Goal: Task Accomplishment & Management: Complete application form

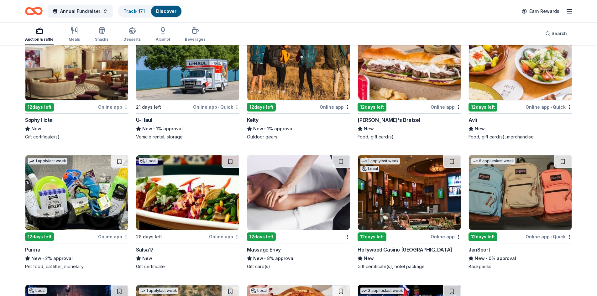
scroll to position [376, 0]
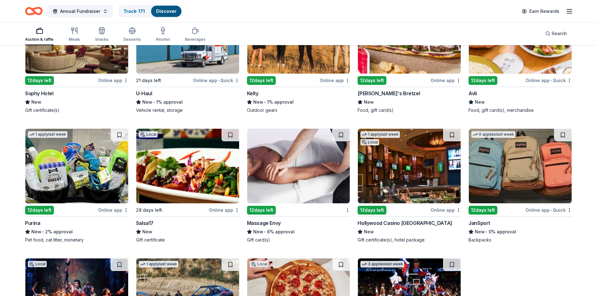
click at [34, 224] on div "Purina" at bounding box center [32, 223] width 15 height 8
click at [117, 133] on button at bounding box center [120, 135] width 18 height 13
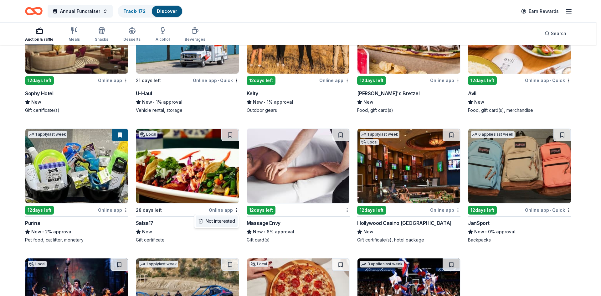
click at [231, 222] on div "Not interested" at bounding box center [217, 220] width 42 height 11
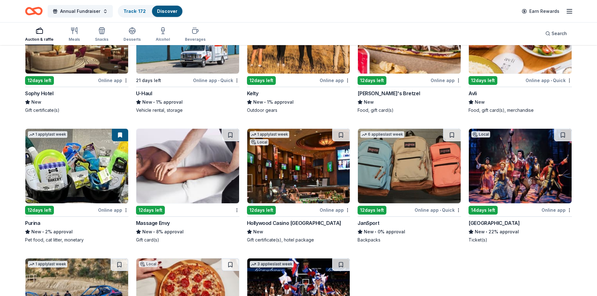
click at [178, 178] on img at bounding box center [187, 166] width 103 height 75
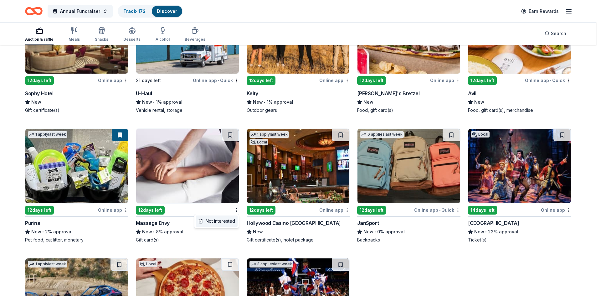
click at [221, 220] on div "Not interested" at bounding box center [217, 220] width 42 height 11
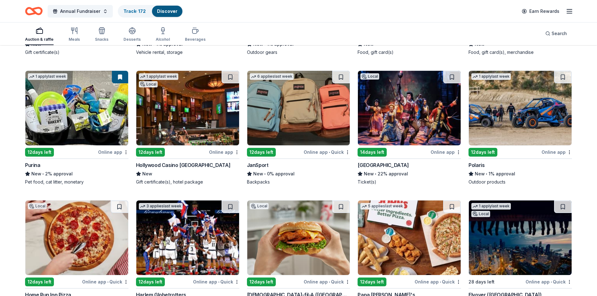
scroll to position [409, 0]
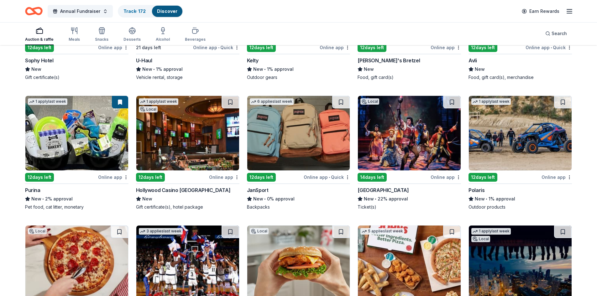
click at [201, 145] on img at bounding box center [187, 133] width 103 height 75
click at [230, 102] on button at bounding box center [230, 102] width 18 height 13
click at [280, 148] on img at bounding box center [298, 133] width 103 height 75
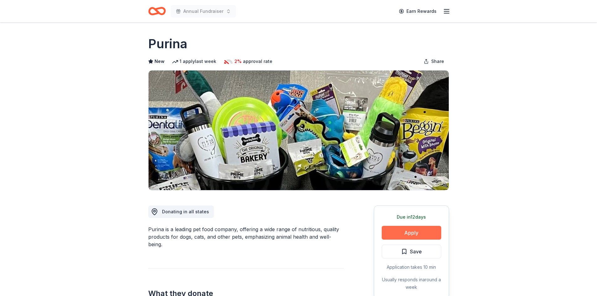
click at [418, 229] on button "Apply" at bounding box center [410, 233] width 59 height 14
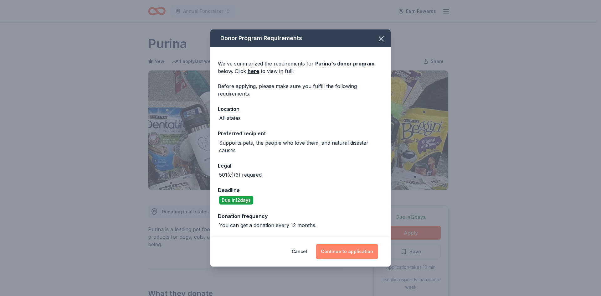
click at [357, 252] on button "Continue to application" at bounding box center [347, 251] width 62 height 15
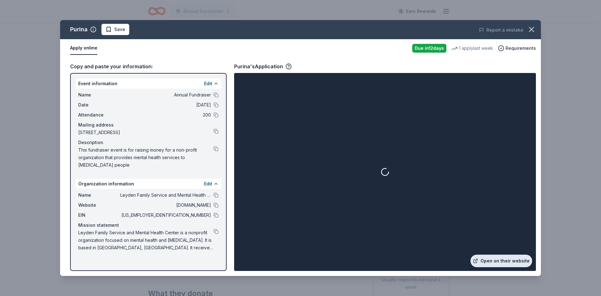
click at [502, 261] on link "Open on their website" at bounding box center [502, 261] width 62 height 13
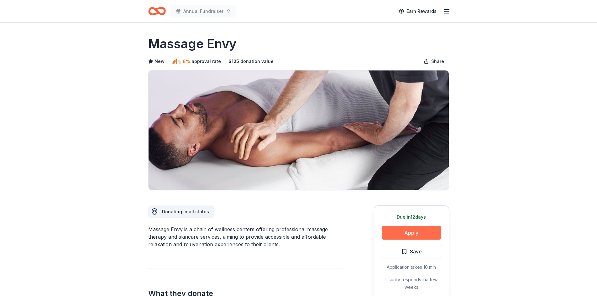
click at [410, 229] on button "Apply" at bounding box center [410, 233] width 59 height 14
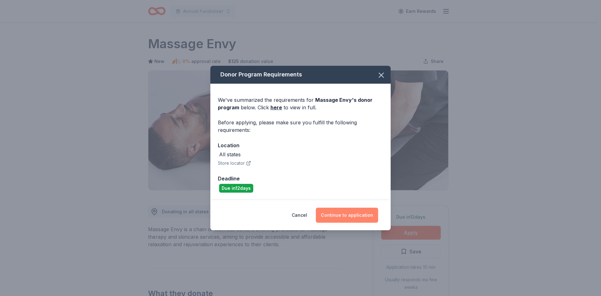
click at [349, 213] on button "Continue to application" at bounding box center [347, 215] width 62 height 15
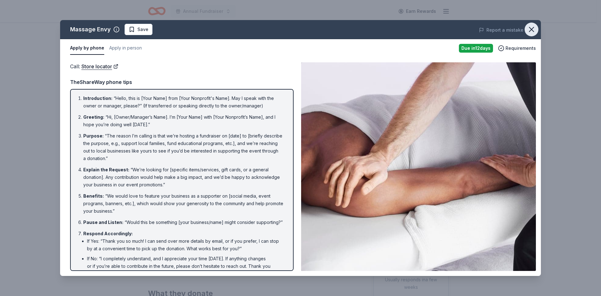
click at [534, 31] on icon "button" at bounding box center [531, 29] width 9 height 9
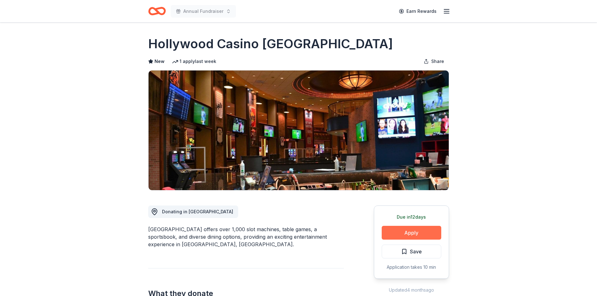
click at [411, 229] on button "Apply" at bounding box center [410, 233] width 59 height 14
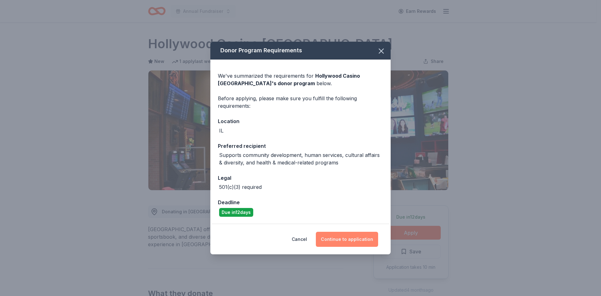
click at [336, 240] on button "Continue to application" at bounding box center [347, 239] width 62 height 15
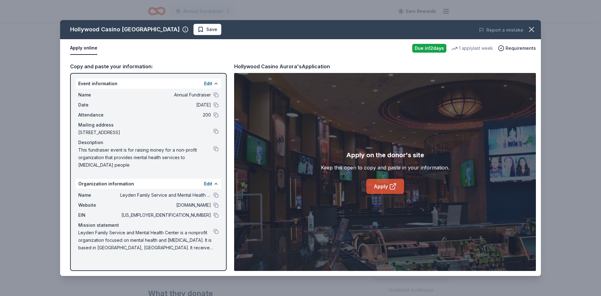
click at [389, 182] on link "Apply" at bounding box center [385, 186] width 38 height 15
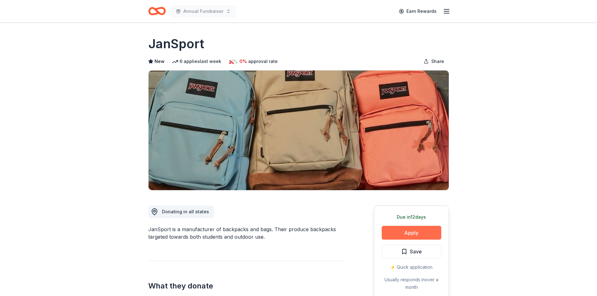
click at [406, 230] on button "Apply" at bounding box center [410, 233] width 59 height 14
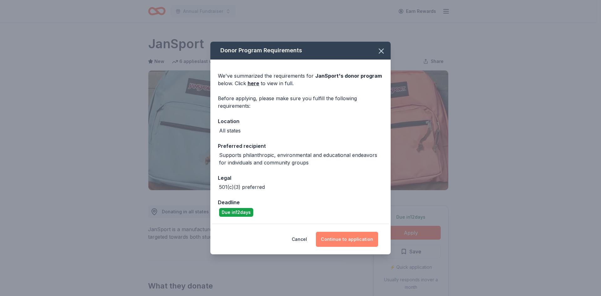
click at [354, 237] on button "Continue to application" at bounding box center [347, 239] width 62 height 15
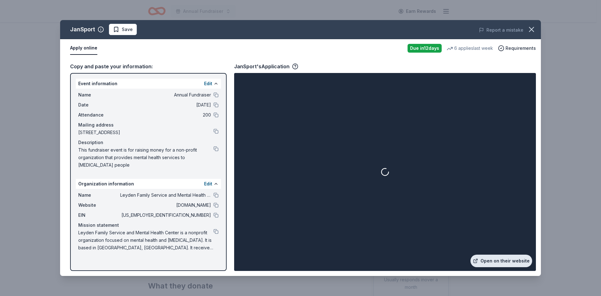
click at [499, 261] on link "Open on their website" at bounding box center [502, 261] width 62 height 13
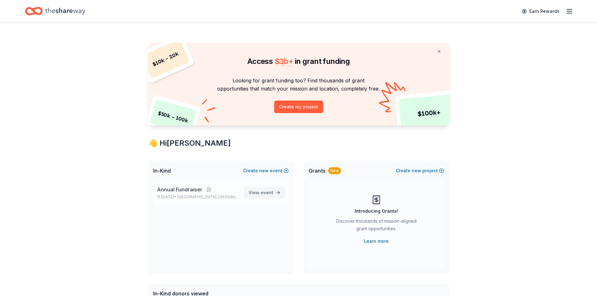
click at [258, 193] on span "View event" at bounding box center [260, 193] width 25 height 8
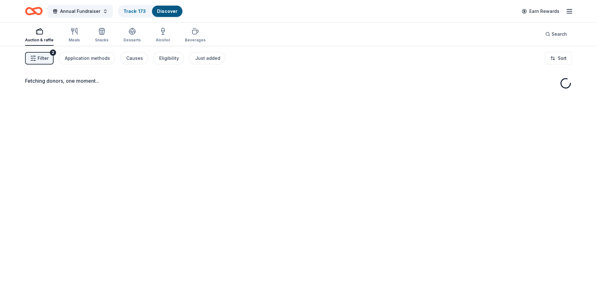
click at [37, 57] on button "Filter 2" at bounding box center [39, 58] width 28 height 13
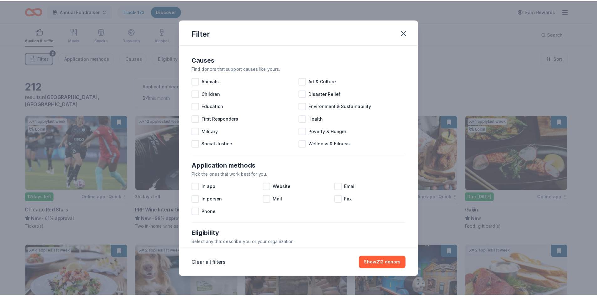
scroll to position [208, 0]
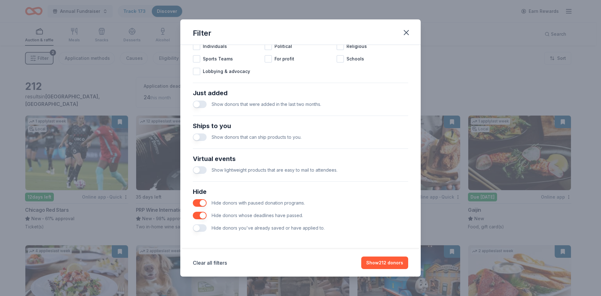
click at [202, 228] on button "button" at bounding box center [200, 228] width 14 height 8
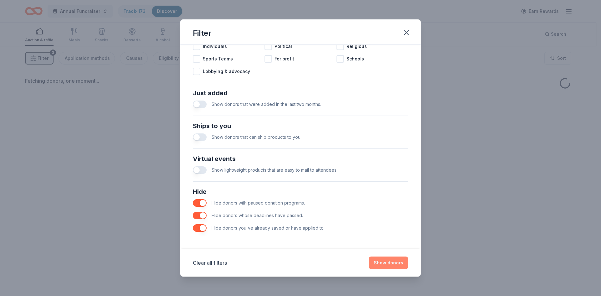
click at [390, 263] on button "Show donors" at bounding box center [388, 262] width 39 height 13
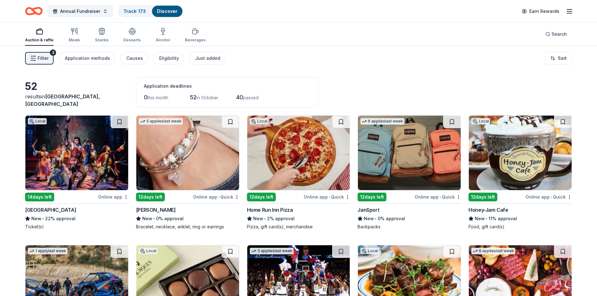
click at [453, 122] on button at bounding box center [452, 122] width 18 height 13
click at [231, 120] on button at bounding box center [230, 122] width 18 height 13
click at [288, 163] on img at bounding box center [298, 153] width 103 height 75
click at [341, 122] on button at bounding box center [341, 122] width 18 height 13
click at [570, 196] on html "Annual Fundraiser Track · 176 Discover Earn Rewards Auction & raffle Meals Snac…" at bounding box center [298, 148] width 597 height 296
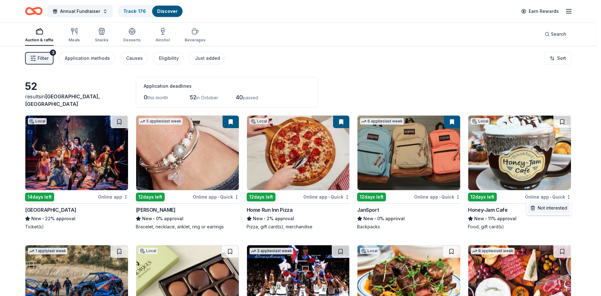
click at [561, 207] on div "Not interested" at bounding box center [549, 207] width 42 height 11
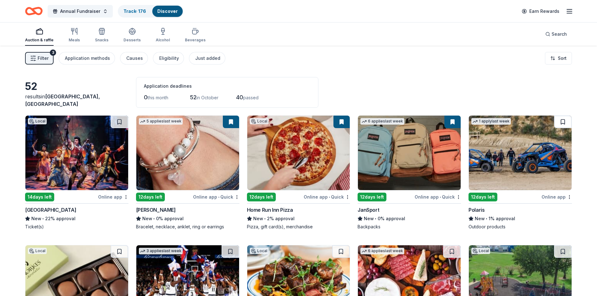
click at [563, 122] on button at bounding box center [563, 122] width 18 height 13
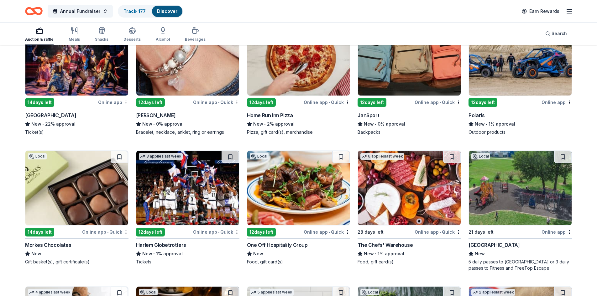
scroll to position [157, 0]
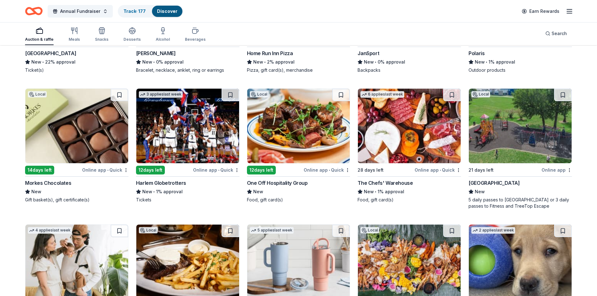
click at [118, 93] on button at bounding box center [120, 95] width 18 height 13
click at [199, 138] on img at bounding box center [187, 126] width 103 height 75
click at [231, 96] on button at bounding box center [230, 95] width 18 height 13
click at [340, 94] on button at bounding box center [341, 95] width 18 height 13
click at [406, 143] on img at bounding box center [409, 126] width 103 height 75
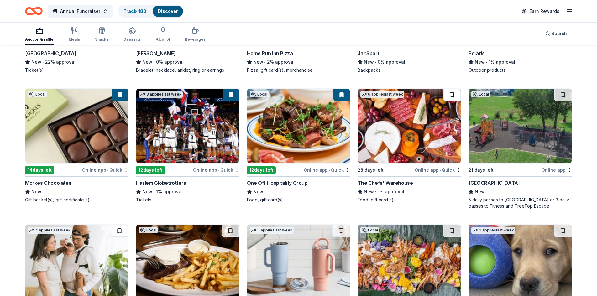
click at [453, 96] on button at bounding box center [452, 95] width 18 height 13
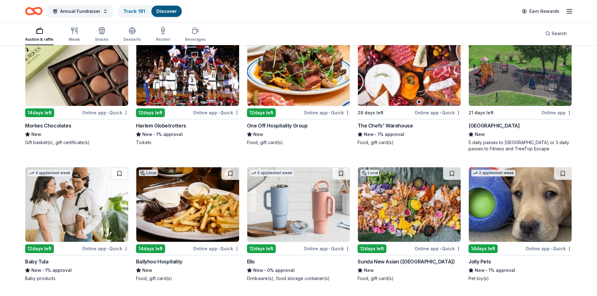
scroll to position [219, 0]
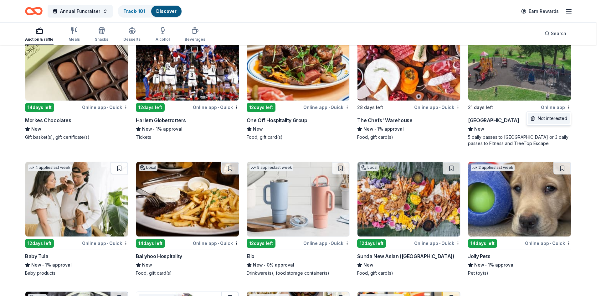
click at [540, 120] on div "Not interested" at bounding box center [549, 118] width 42 height 11
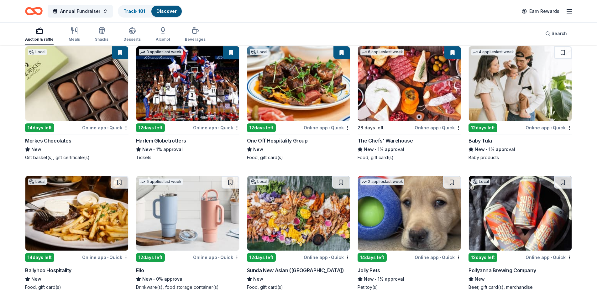
scroll to position [188, 0]
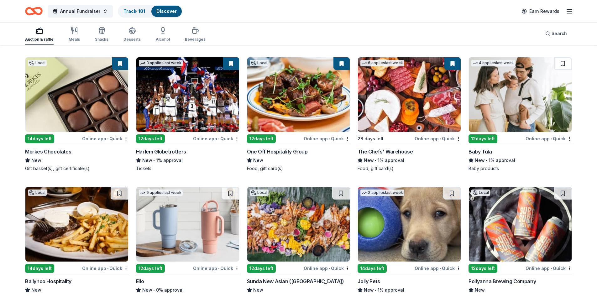
click at [562, 64] on button at bounding box center [563, 63] width 18 height 13
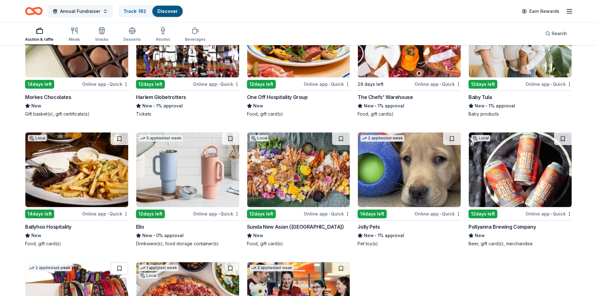
scroll to position [251, 0]
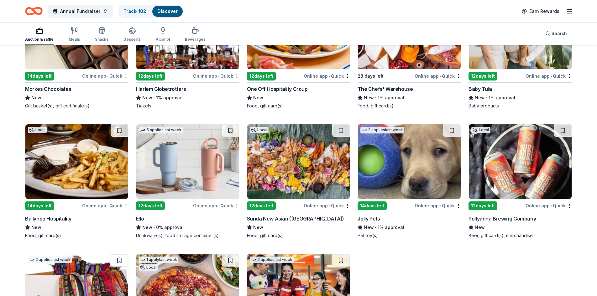
click at [85, 157] on img at bounding box center [76, 161] width 103 height 75
click at [120, 132] on button at bounding box center [120, 130] width 18 height 13
click at [165, 173] on img at bounding box center [187, 161] width 103 height 75
click at [231, 127] on button at bounding box center [230, 130] width 18 height 13
click at [261, 217] on div "Sunda New Asian (Chicago)" at bounding box center [295, 219] width 97 height 8
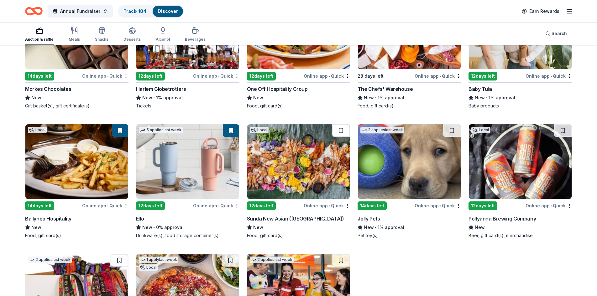
click at [342, 131] on button at bounding box center [341, 130] width 18 height 13
click at [369, 217] on div "Jolly Pets" at bounding box center [368, 219] width 22 height 8
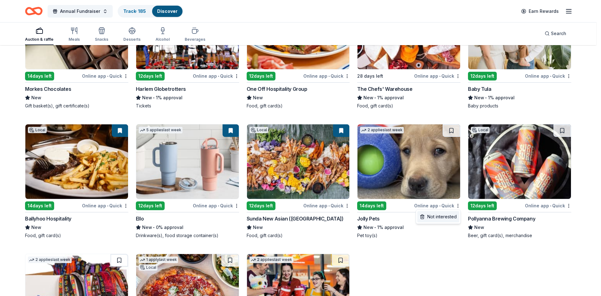
click at [443, 219] on div "Not interested" at bounding box center [438, 216] width 42 height 11
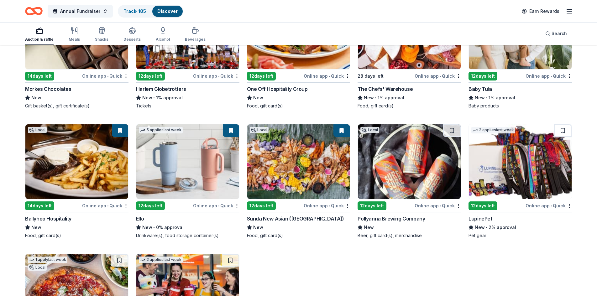
click at [384, 218] on div "Pollyanna Brewing Company" at bounding box center [390, 219] width 67 height 8
click at [450, 126] on button at bounding box center [452, 130] width 18 height 13
click at [481, 217] on div "LupinePet" at bounding box center [479, 219] width 23 height 8
click at [564, 130] on button at bounding box center [563, 130] width 18 height 13
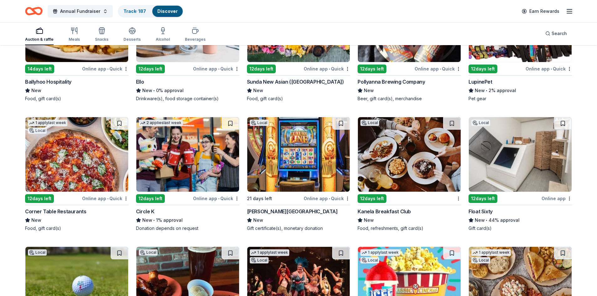
scroll to position [407, 0]
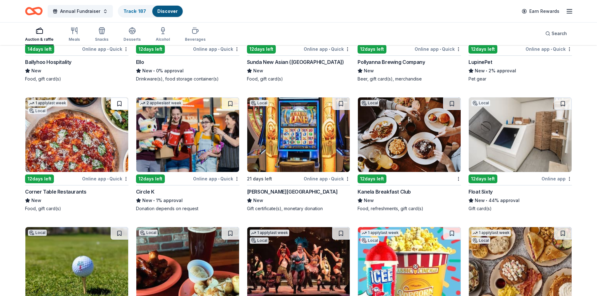
click at [118, 103] on button at bounding box center [120, 103] width 18 height 13
click at [151, 189] on div "Circle K" at bounding box center [145, 192] width 18 height 8
click at [229, 104] on button at bounding box center [230, 103] width 18 height 13
click at [264, 189] on div "Walker's Bluff Casino Resort" at bounding box center [292, 192] width 91 height 8
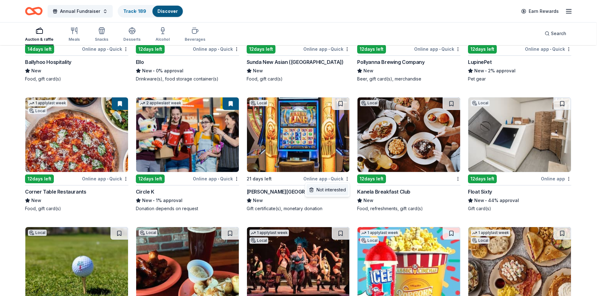
click at [338, 192] on div "Not interested" at bounding box center [328, 189] width 42 height 11
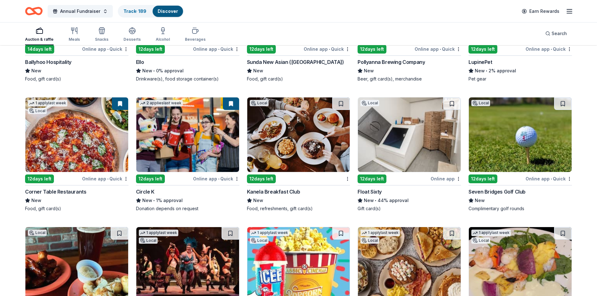
click at [296, 146] on img at bounding box center [298, 134] width 103 height 75
click at [341, 103] on button at bounding box center [341, 103] width 18 height 13
click at [364, 189] on div "Float Sixty" at bounding box center [369, 192] width 24 height 8
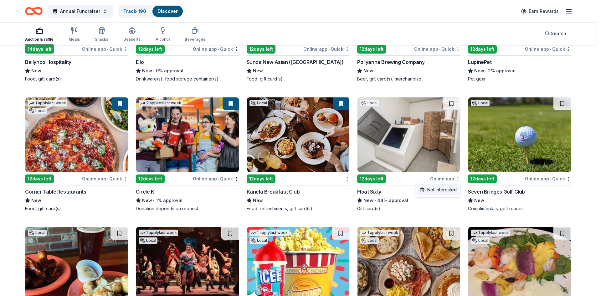
click at [441, 190] on div "Not interested" at bounding box center [438, 189] width 42 height 11
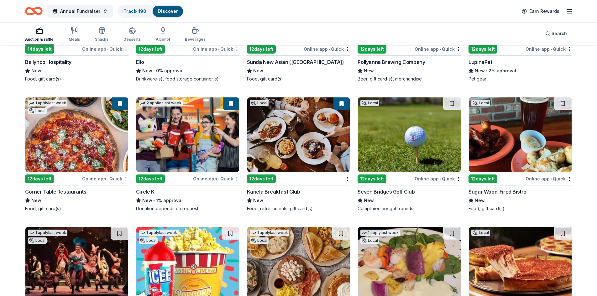
click at [371, 177] on div "12 days left" at bounding box center [371, 178] width 29 height 9
click at [452, 102] on button at bounding box center [452, 103] width 18 height 13
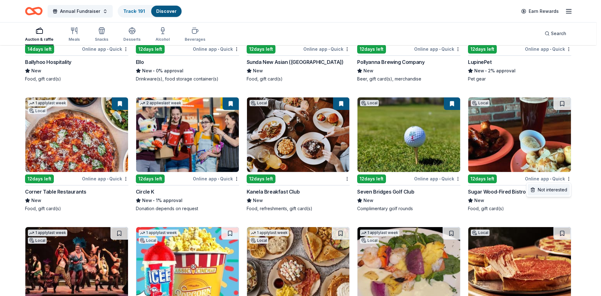
click at [541, 191] on div "Not interested" at bounding box center [549, 189] width 42 height 11
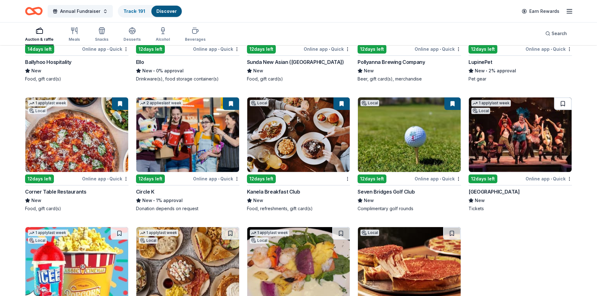
click at [562, 102] on button at bounding box center [563, 103] width 18 height 13
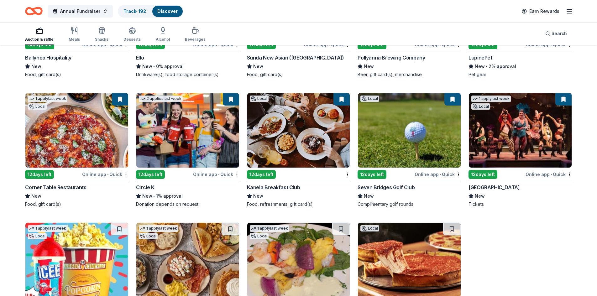
scroll to position [465, 0]
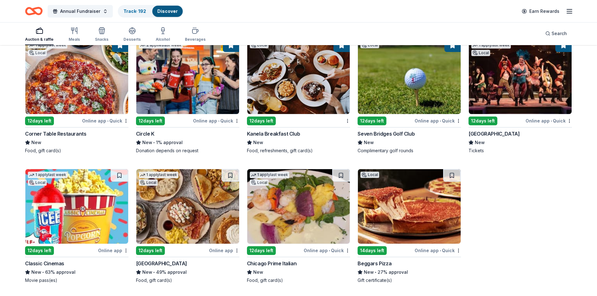
click at [79, 218] on img at bounding box center [76, 206] width 103 height 75
click at [119, 174] on button at bounding box center [120, 175] width 18 height 13
click at [158, 264] on div "Egg Harbor Cafe" at bounding box center [161, 264] width 51 height 8
click at [232, 175] on button at bounding box center [230, 175] width 18 height 13
click at [264, 261] on div "Chicago Prime Italian" at bounding box center [272, 264] width 50 height 8
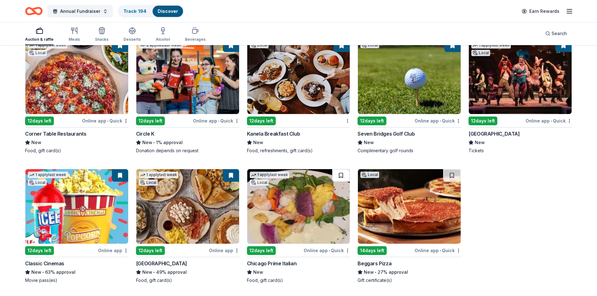
click at [343, 175] on button at bounding box center [341, 175] width 18 height 13
click at [397, 212] on img at bounding box center [409, 206] width 103 height 75
click at [452, 171] on button at bounding box center [452, 175] width 18 height 13
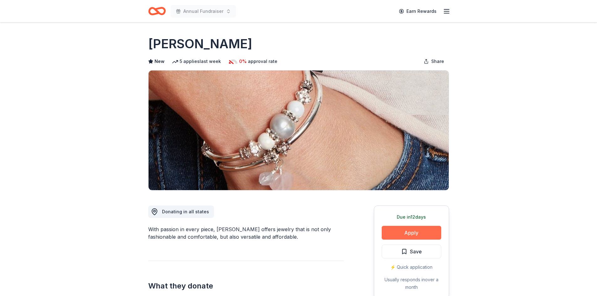
click at [403, 230] on button "Apply" at bounding box center [410, 233] width 59 height 14
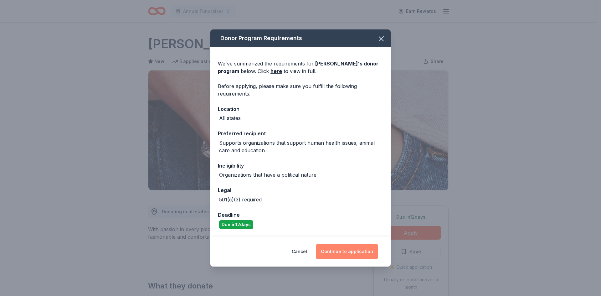
click at [344, 249] on button "Continue to application" at bounding box center [347, 251] width 62 height 15
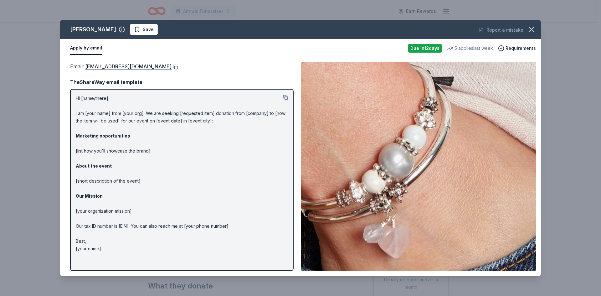
click at [172, 66] on button at bounding box center [175, 67] width 6 height 5
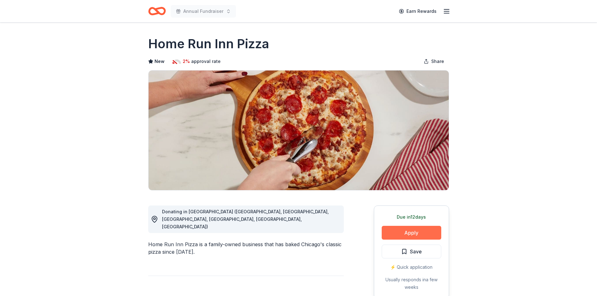
click at [405, 230] on button "Apply" at bounding box center [410, 233] width 59 height 14
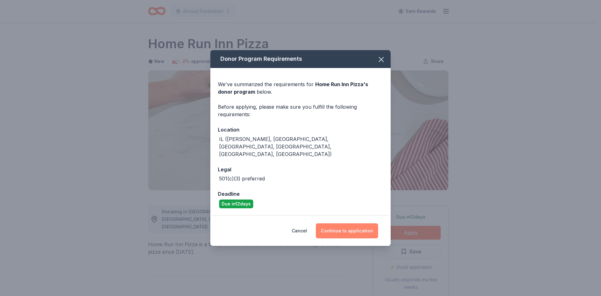
click at [348, 223] on button "Continue to application" at bounding box center [347, 230] width 62 height 15
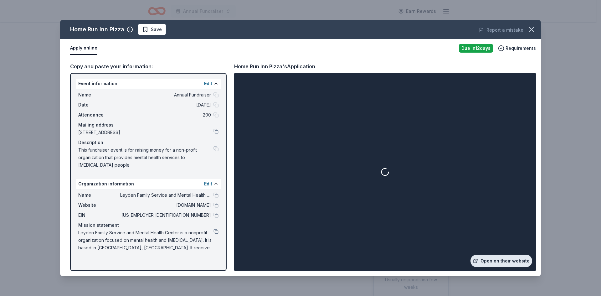
click at [503, 261] on link "Open on their website" at bounding box center [502, 261] width 62 height 13
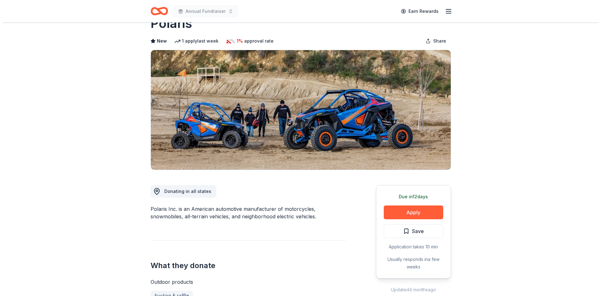
scroll to position [31, 0]
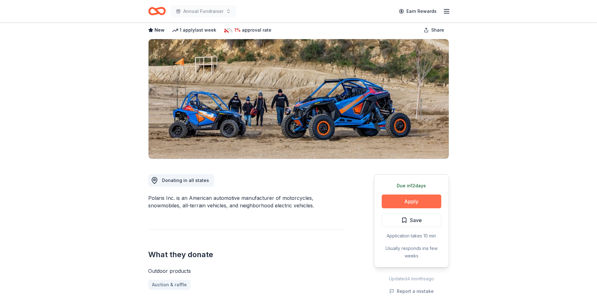
click at [410, 196] on button "Apply" at bounding box center [410, 201] width 59 height 14
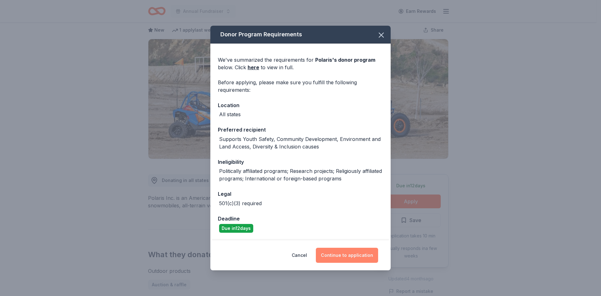
click at [338, 254] on button "Continue to application" at bounding box center [347, 255] width 62 height 15
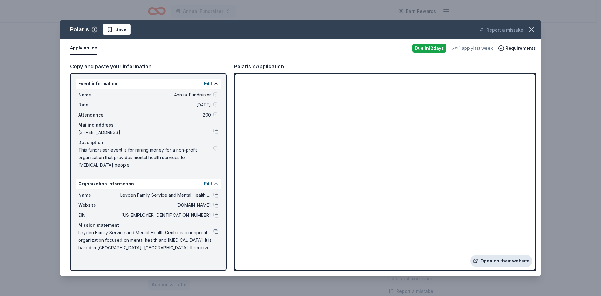
click at [497, 263] on link "Open on their website" at bounding box center [502, 261] width 62 height 13
click at [515, 262] on link "Open on their website" at bounding box center [502, 261] width 62 height 13
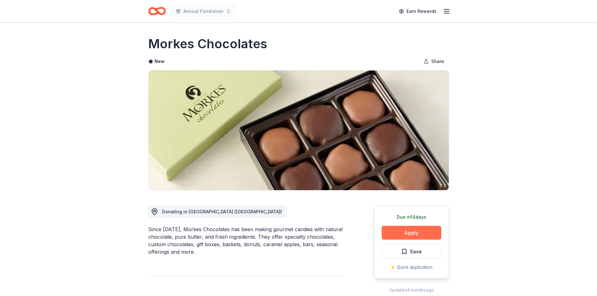
click at [398, 234] on button "Apply" at bounding box center [410, 233] width 59 height 14
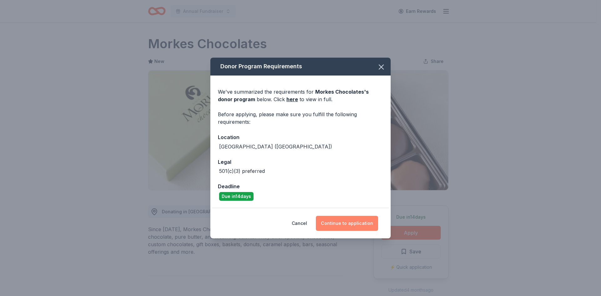
click at [358, 224] on button "Continue to application" at bounding box center [347, 223] width 62 height 15
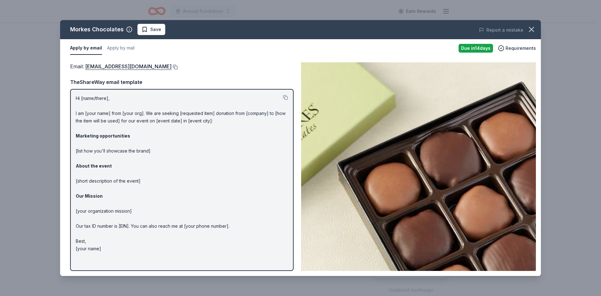
click at [172, 67] on button at bounding box center [175, 67] width 6 height 5
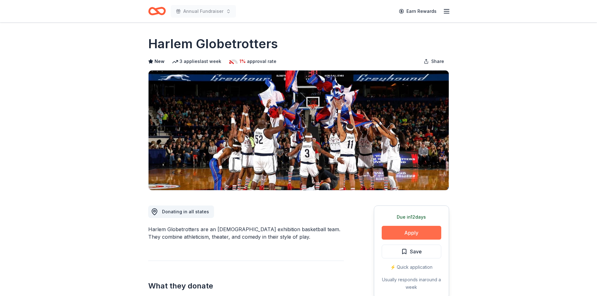
click at [410, 232] on button "Apply" at bounding box center [410, 233] width 59 height 14
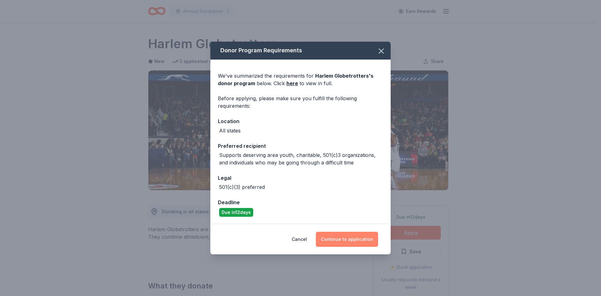
click at [349, 243] on button "Continue to application" at bounding box center [347, 239] width 62 height 15
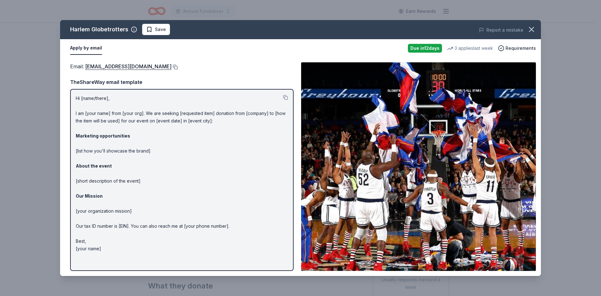
click at [172, 65] on button at bounding box center [175, 67] width 6 height 5
click at [529, 29] on icon "button" at bounding box center [531, 29] width 9 height 9
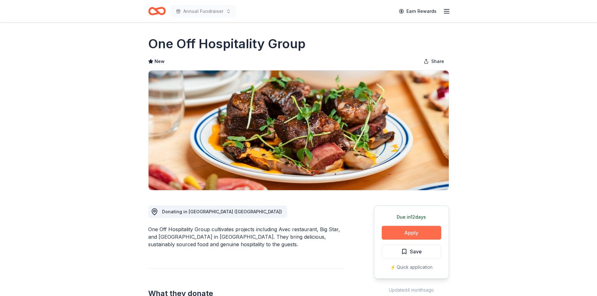
click at [401, 234] on button "Apply" at bounding box center [410, 233] width 59 height 14
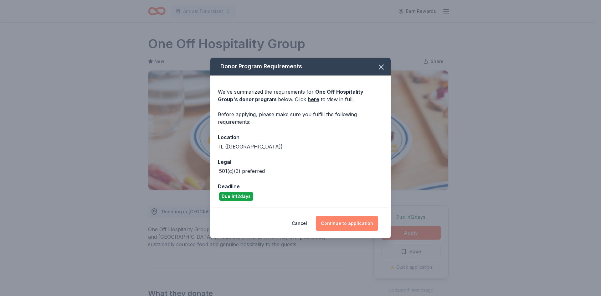
click at [360, 225] on button "Continue to application" at bounding box center [347, 223] width 62 height 15
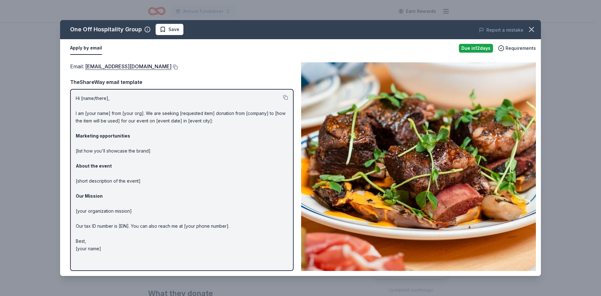
click at [172, 67] on button at bounding box center [175, 67] width 6 height 5
click at [533, 28] on icon "button" at bounding box center [532, 29] width 4 height 4
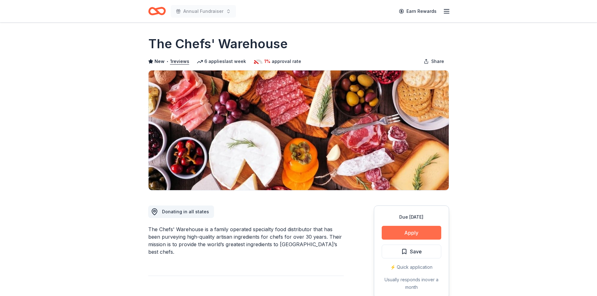
click at [409, 232] on button "Apply" at bounding box center [410, 233] width 59 height 14
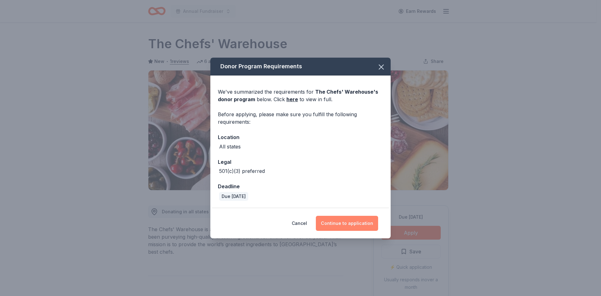
click at [354, 224] on button "Continue to application" at bounding box center [347, 223] width 62 height 15
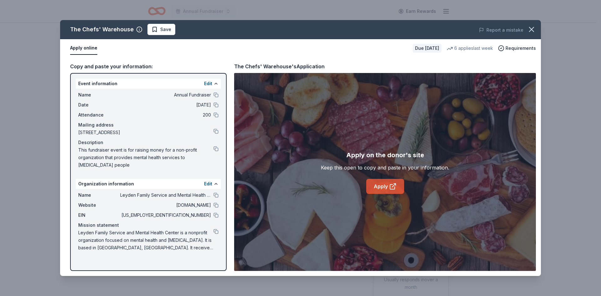
click at [383, 187] on link "Apply" at bounding box center [385, 186] width 38 height 15
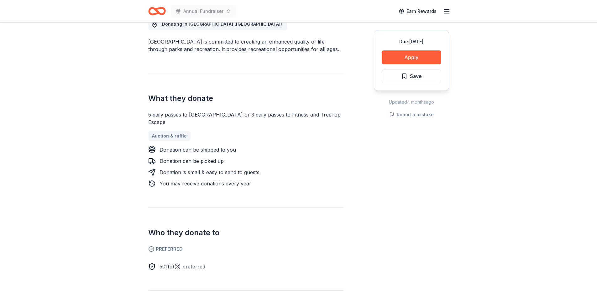
scroll to position [188, 0]
drag, startPoint x: 189, startPoint y: 114, endPoint x: 206, endPoint y: 109, distance: 17.7
click at [218, 112] on div "5 daily passes to [GEOGRAPHIC_DATA] or 3 daily passes to Fitness and TreeTop Es…" at bounding box center [245, 118] width 195 height 15
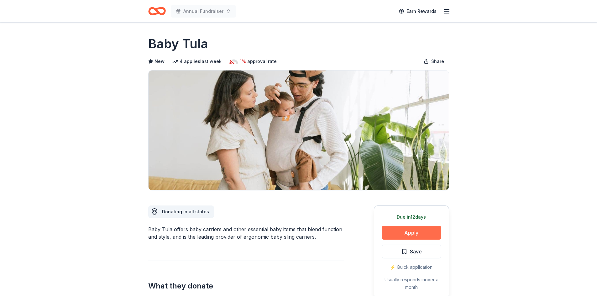
click at [407, 231] on button "Apply" at bounding box center [410, 233] width 59 height 14
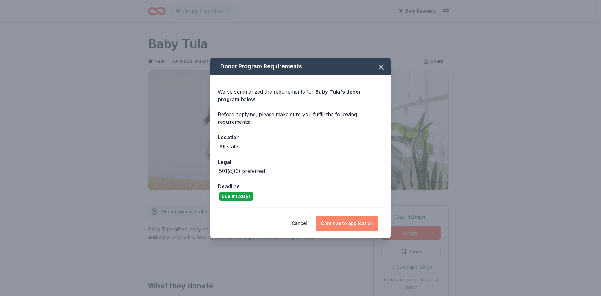
click at [348, 220] on button "Continue to application" at bounding box center [347, 223] width 62 height 15
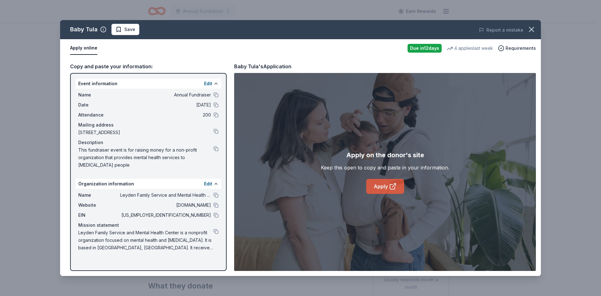
click at [380, 184] on link "Apply" at bounding box center [385, 186] width 38 height 15
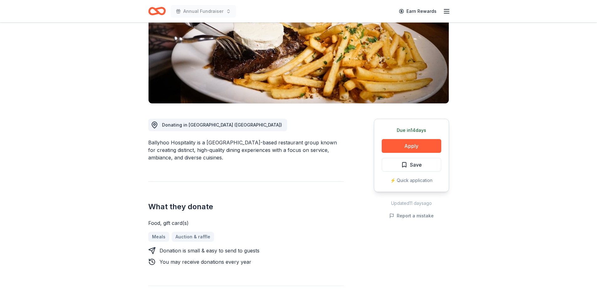
scroll to position [125, 0]
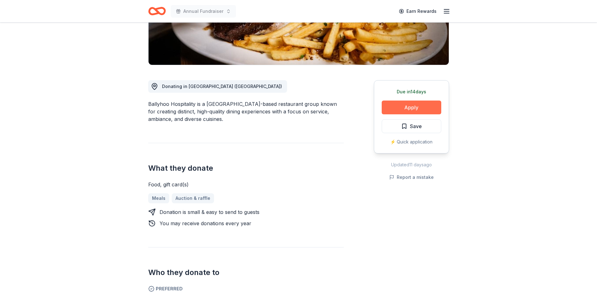
click at [411, 104] on button "Apply" at bounding box center [410, 108] width 59 height 14
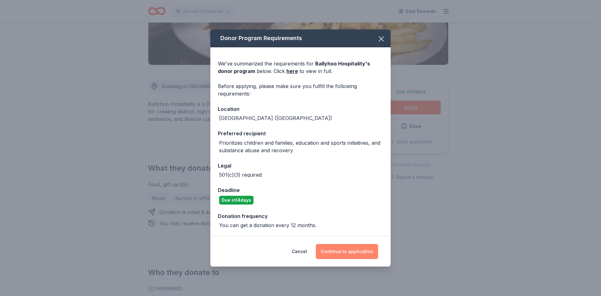
click at [356, 254] on button "Continue to application" at bounding box center [347, 251] width 62 height 15
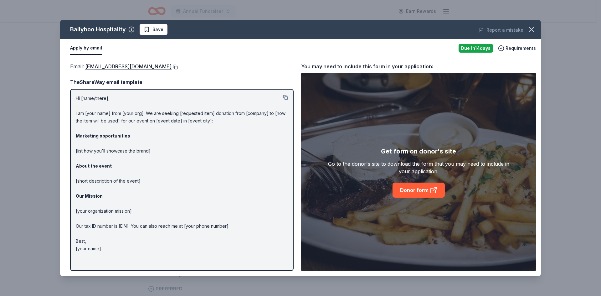
click at [175, 66] on button at bounding box center [175, 67] width 6 height 5
click at [530, 28] on icon "button" at bounding box center [532, 29] width 4 height 4
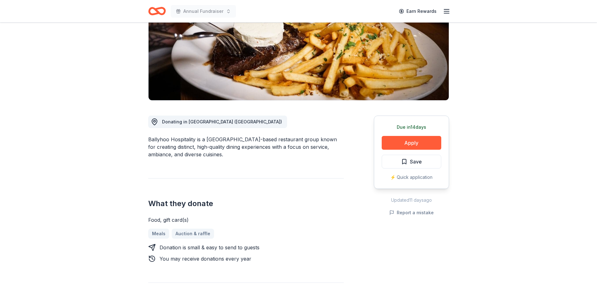
scroll to position [0, 0]
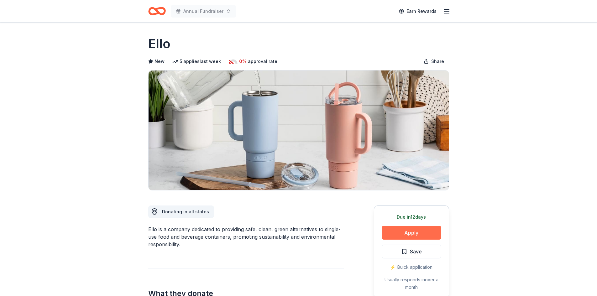
click at [398, 229] on button "Apply" at bounding box center [410, 233] width 59 height 14
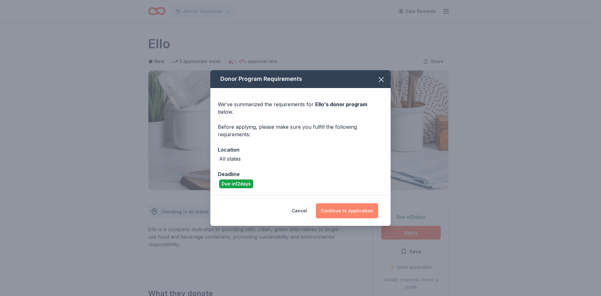
click at [359, 206] on button "Continue to application" at bounding box center [347, 210] width 62 height 15
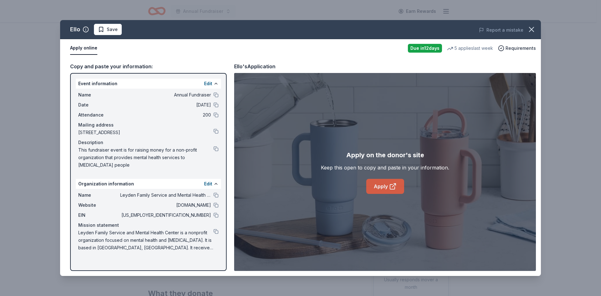
click at [387, 186] on link "Apply" at bounding box center [385, 186] width 38 height 15
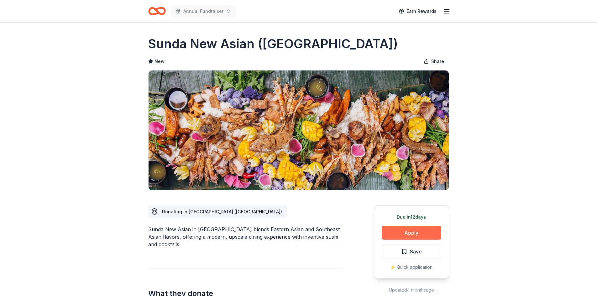
click at [411, 233] on button "Apply" at bounding box center [410, 233] width 59 height 14
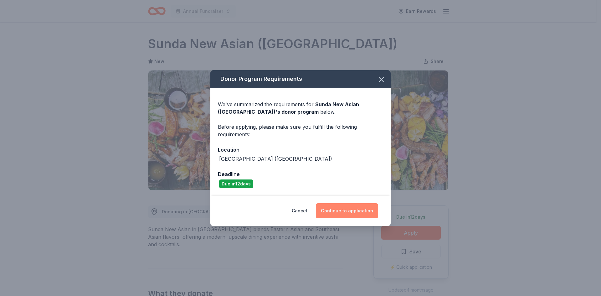
click at [340, 208] on button "Continue to application" at bounding box center [347, 210] width 62 height 15
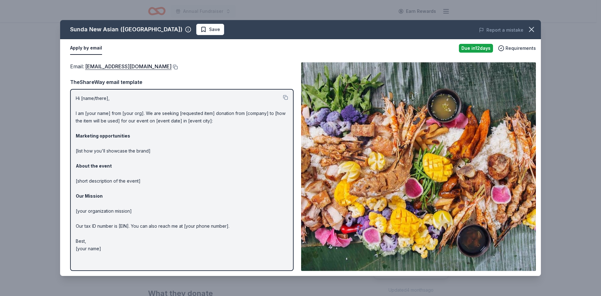
click at [172, 67] on button at bounding box center [175, 67] width 6 height 5
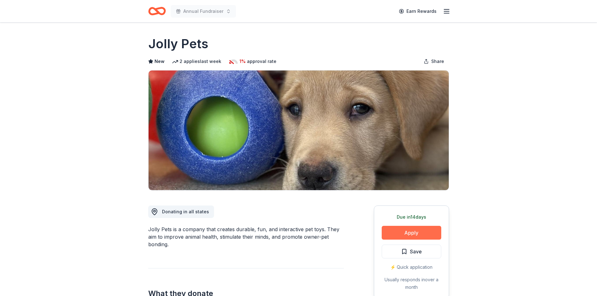
click at [411, 233] on button "Apply" at bounding box center [410, 233] width 59 height 14
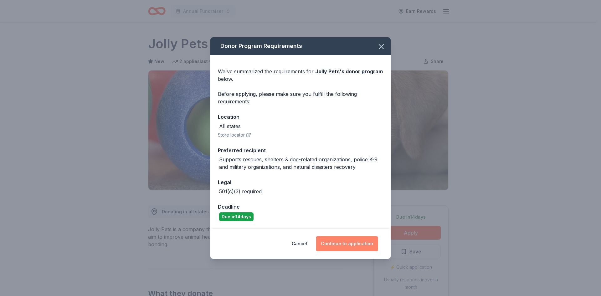
click at [356, 241] on button "Continue to application" at bounding box center [347, 243] width 62 height 15
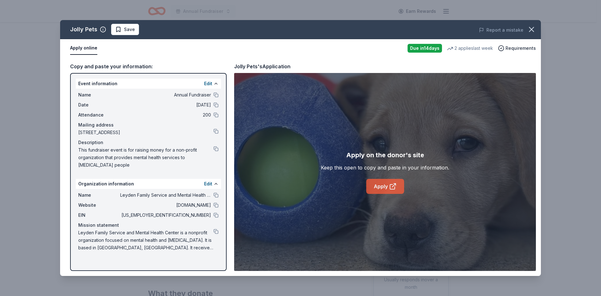
click at [384, 183] on link "Apply" at bounding box center [385, 186] width 38 height 15
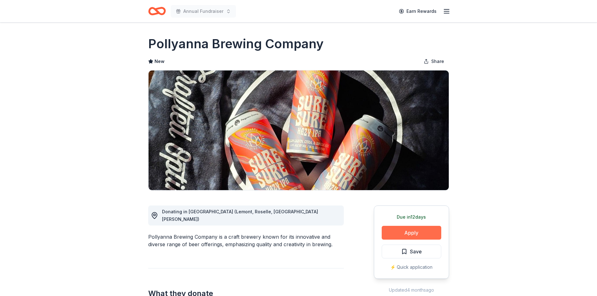
click at [407, 229] on button "Apply" at bounding box center [410, 233] width 59 height 14
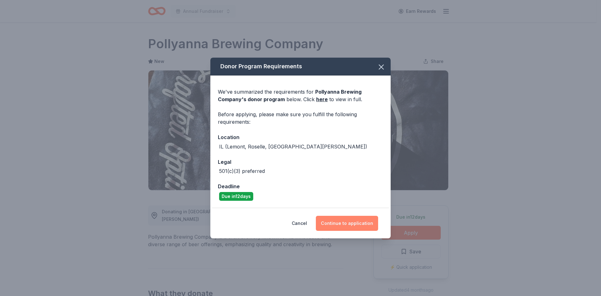
click at [349, 224] on button "Continue to application" at bounding box center [347, 223] width 62 height 15
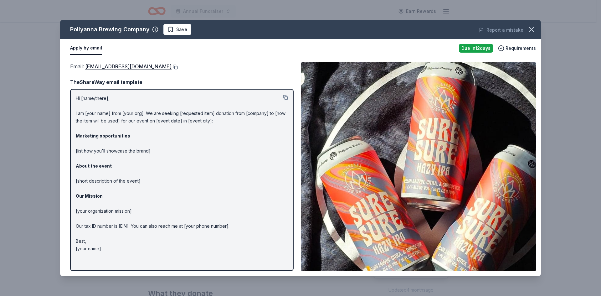
click at [172, 66] on button at bounding box center [175, 67] width 6 height 5
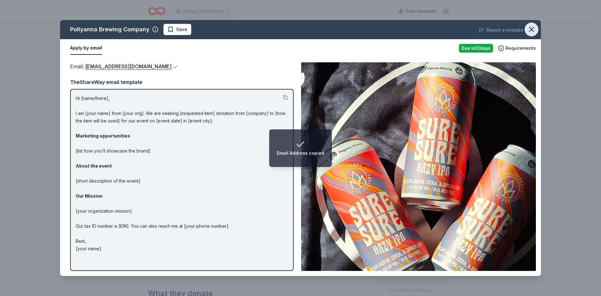
click at [531, 28] on icon "button" at bounding box center [531, 29] width 9 height 9
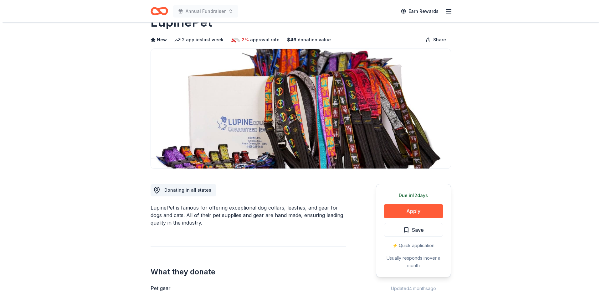
scroll to position [31, 0]
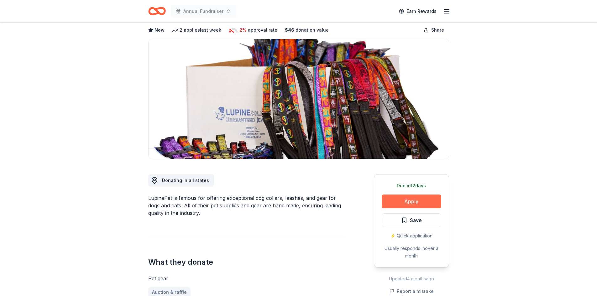
click at [407, 204] on button "Apply" at bounding box center [410, 201] width 59 height 14
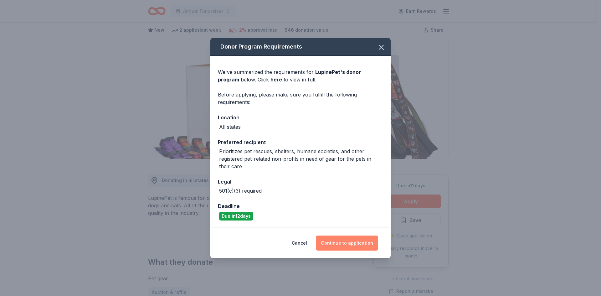
click at [346, 241] on button "Continue to application" at bounding box center [347, 242] width 62 height 15
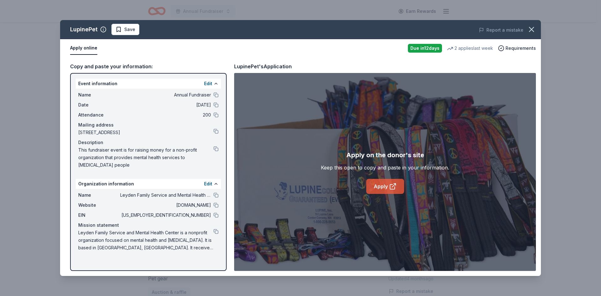
click at [385, 182] on link "Apply" at bounding box center [385, 186] width 38 height 15
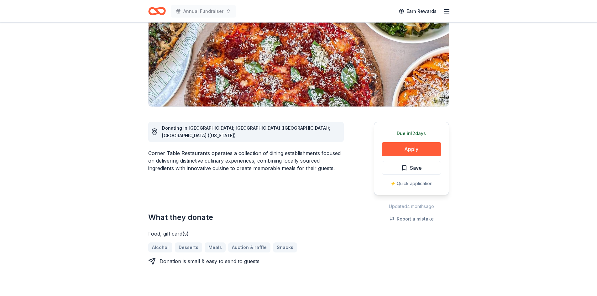
scroll to position [94, 0]
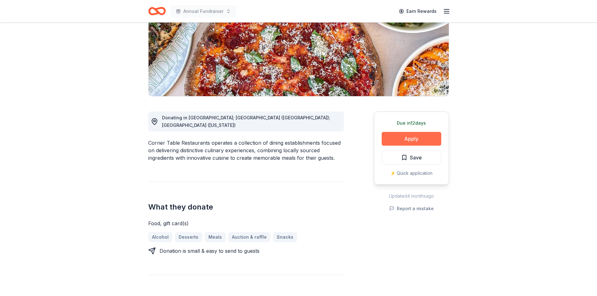
click at [424, 139] on button "Apply" at bounding box center [410, 139] width 59 height 14
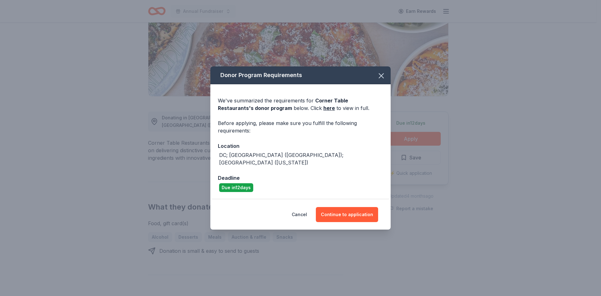
click at [337, 202] on div "Cancel Continue to application" at bounding box center [300, 214] width 180 height 30
click at [344, 209] on button "Continue to application" at bounding box center [347, 214] width 62 height 15
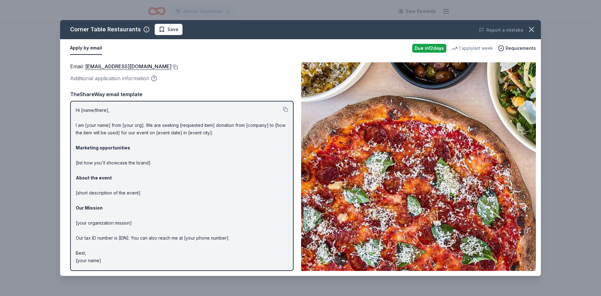
click at [172, 67] on button at bounding box center [175, 67] width 6 height 5
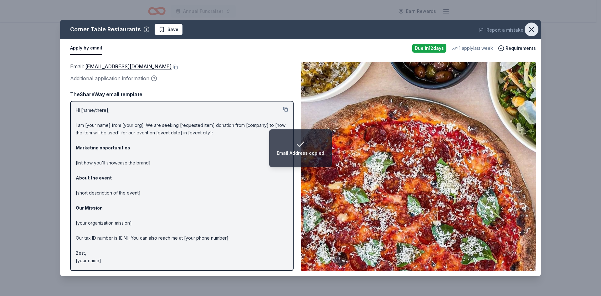
click at [533, 29] on icon "button" at bounding box center [531, 29] width 9 height 9
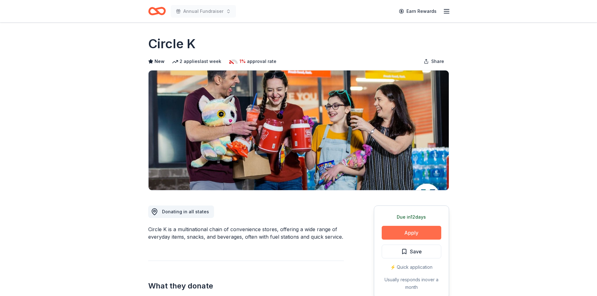
click at [398, 230] on button "Apply" at bounding box center [410, 233] width 59 height 14
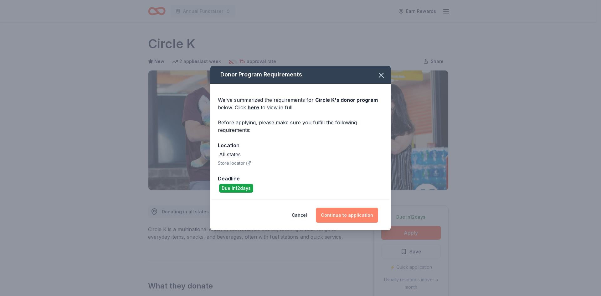
click at [353, 215] on button "Continue to application" at bounding box center [347, 215] width 62 height 15
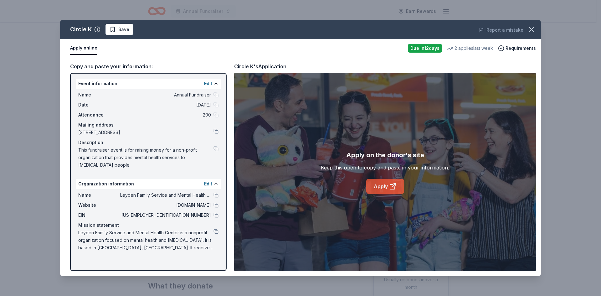
click at [390, 185] on icon at bounding box center [392, 186] width 5 height 5
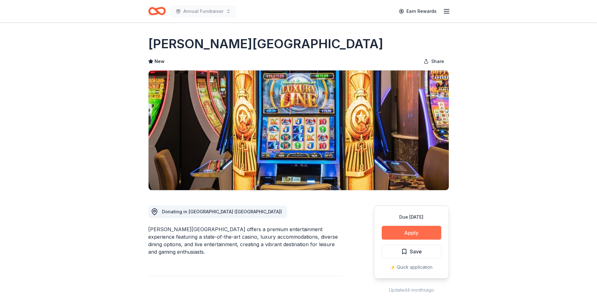
click at [416, 229] on button "Apply" at bounding box center [410, 233] width 59 height 14
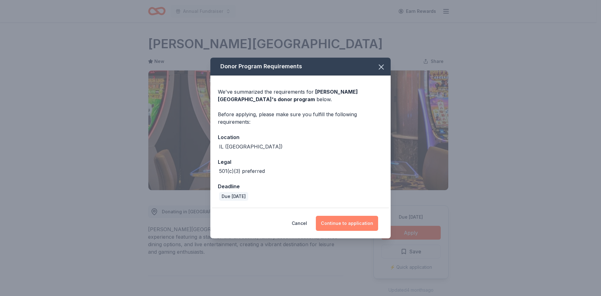
click at [345, 226] on button "Continue to application" at bounding box center [347, 223] width 62 height 15
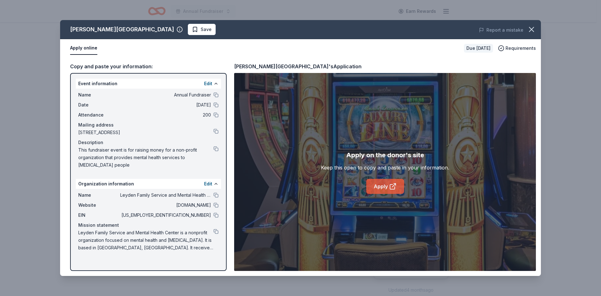
click at [381, 185] on link "Apply" at bounding box center [385, 186] width 38 height 15
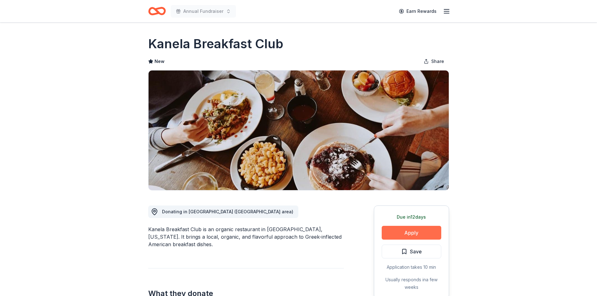
click at [387, 238] on button "Apply" at bounding box center [410, 233] width 59 height 14
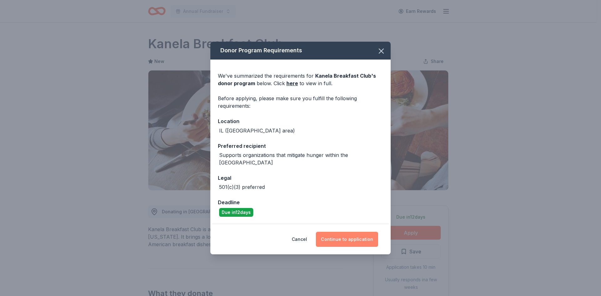
click at [360, 236] on button "Continue to application" at bounding box center [347, 239] width 62 height 15
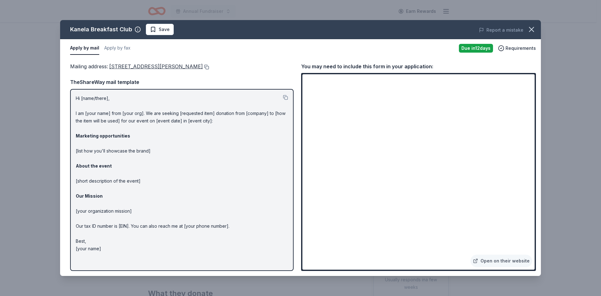
click at [204, 68] on button at bounding box center [206, 67] width 6 height 5
click at [506, 262] on link "Open on their website" at bounding box center [502, 261] width 62 height 13
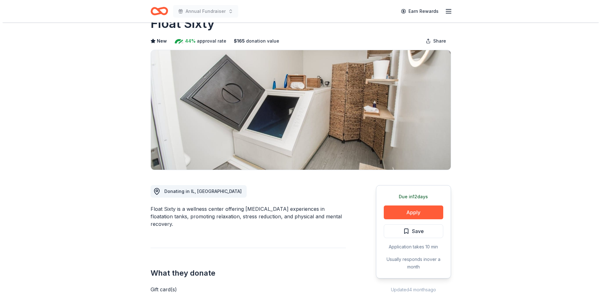
scroll to position [31, 0]
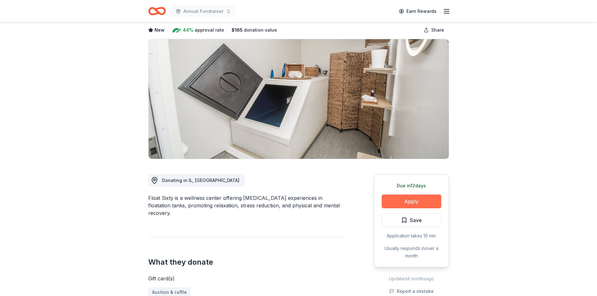
click at [406, 199] on button "Apply" at bounding box center [410, 201] width 59 height 14
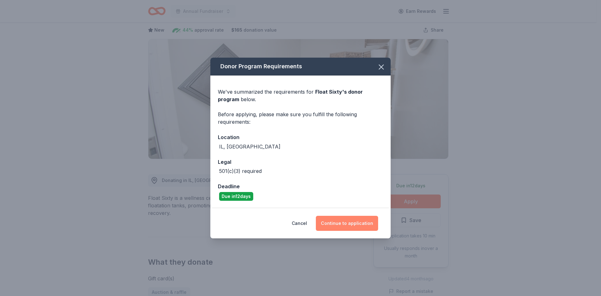
click at [369, 225] on button "Continue to application" at bounding box center [347, 223] width 62 height 15
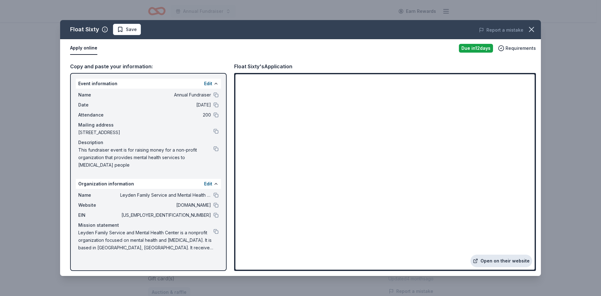
click at [494, 264] on link "Open on their website" at bounding box center [502, 261] width 62 height 13
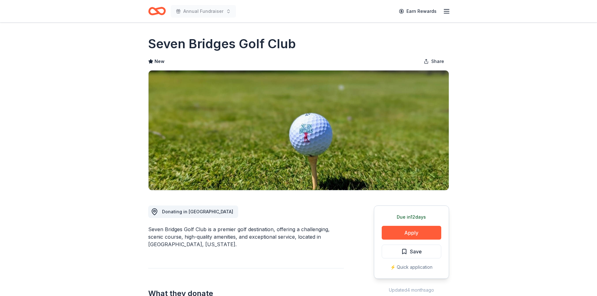
click at [402, 225] on div "Due in 12 days Apply Save ⚡️ Quick application" at bounding box center [411, 241] width 75 height 73
click at [402, 230] on button "Apply" at bounding box center [410, 233] width 59 height 14
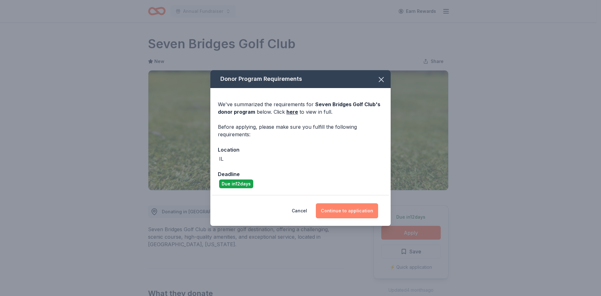
click at [369, 211] on button "Continue to application" at bounding box center [347, 210] width 62 height 15
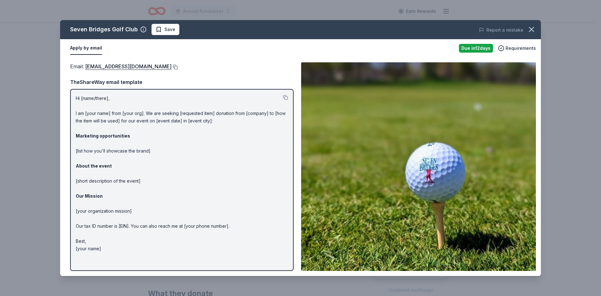
click at [176, 66] on button at bounding box center [175, 67] width 6 height 5
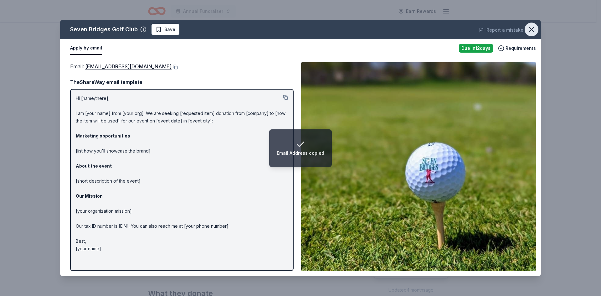
click at [533, 31] on icon "button" at bounding box center [532, 29] width 4 height 4
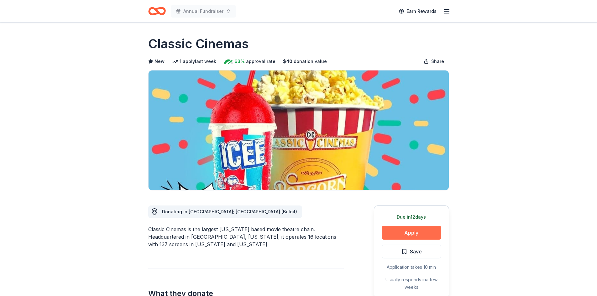
click at [395, 235] on button "Apply" at bounding box center [410, 233] width 59 height 14
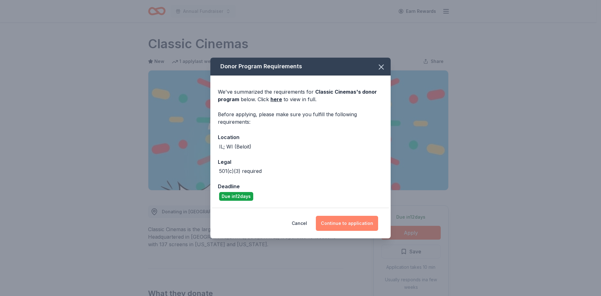
click at [368, 216] on div "Cancel Continue to application" at bounding box center [300, 223] width 180 height 30
click at [367, 224] on button "Continue to application" at bounding box center [347, 223] width 62 height 15
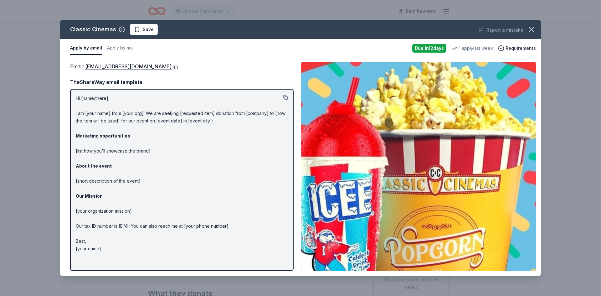
click at [172, 67] on button at bounding box center [175, 67] width 6 height 5
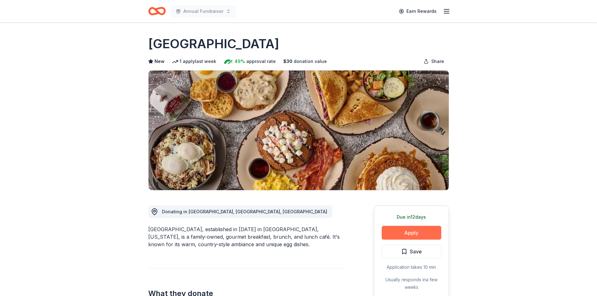
click at [407, 231] on button "Apply" at bounding box center [410, 233] width 59 height 14
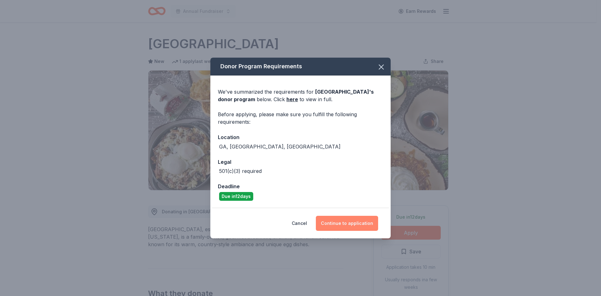
click at [344, 223] on button "Continue to application" at bounding box center [347, 223] width 62 height 15
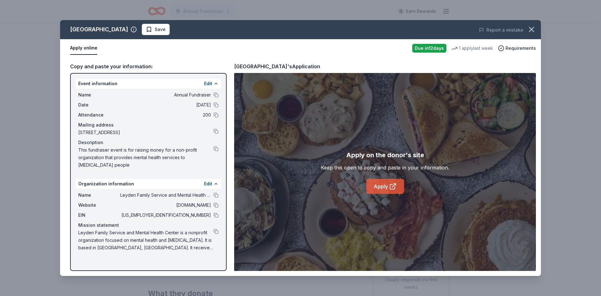
click at [385, 188] on link "Apply" at bounding box center [385, 186] width 38 height 15
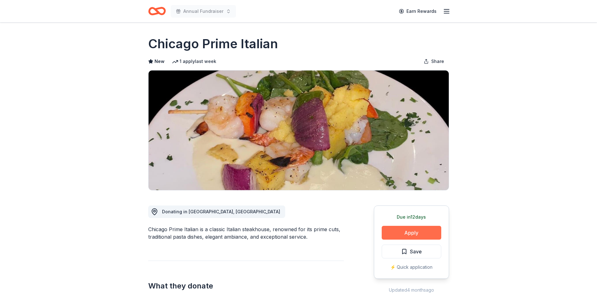
click at [401, 233] on button "Apply" at bounding box center [410, 233] width 59 height 14
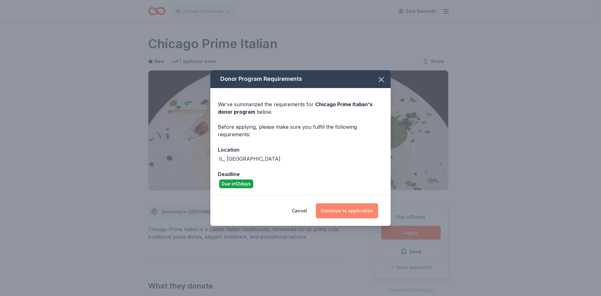
click at [359, 213] on button "Continue to application" at bounding box center [347, 210] width 62 height 15
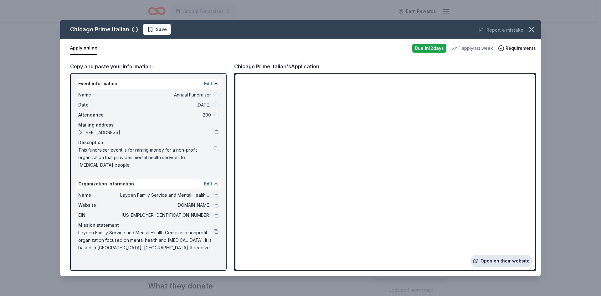
click at [504, 260] on link "Open on their website" at bounding box center [502, 261] width 62 height 13
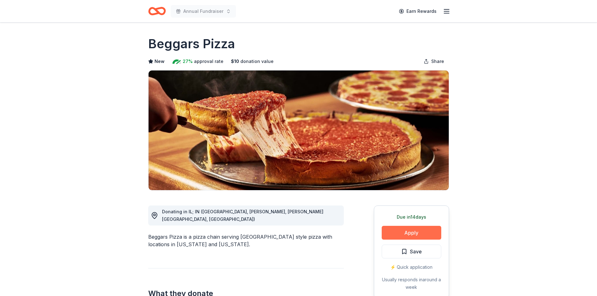
click at [427, 233] on button "Apply" at bounding box center [410, 233] width 59 height 14
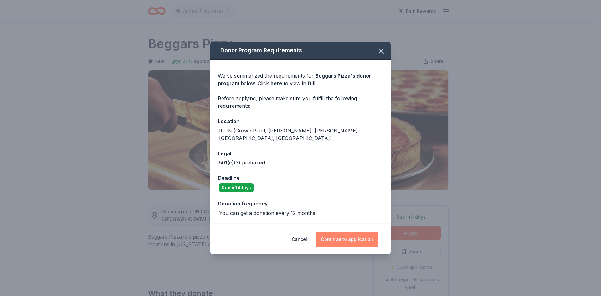
click at [341, 234] on button "Continue to application" at bounding box center [347, 239] width 62 height 15
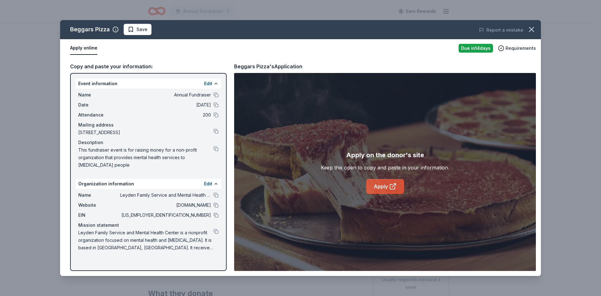
click at [387, 188] on link "Apply" at bounding box center [385, 186] width 38 height 15
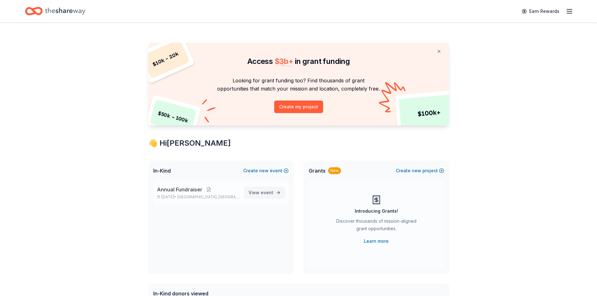
click at [267, 194] on span "event" at bounding box center [267, 192] width 13 height 5
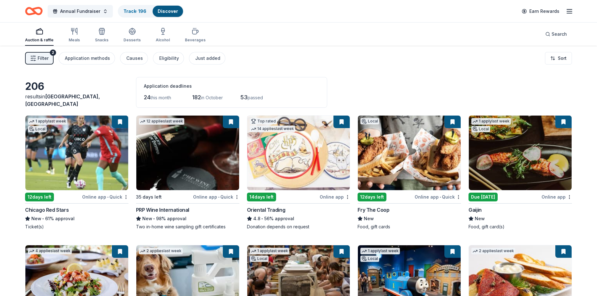
click at [44, 57] on span "Filter" at bounding box center [43, 58] width 11 height 8
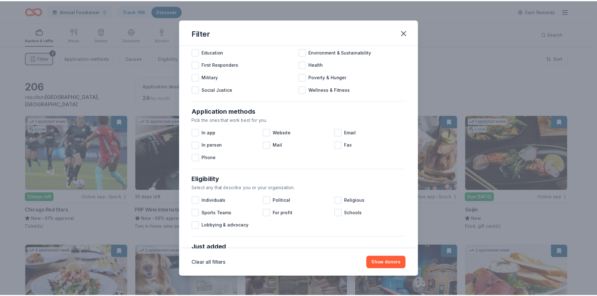
scroll to position [208, 0]
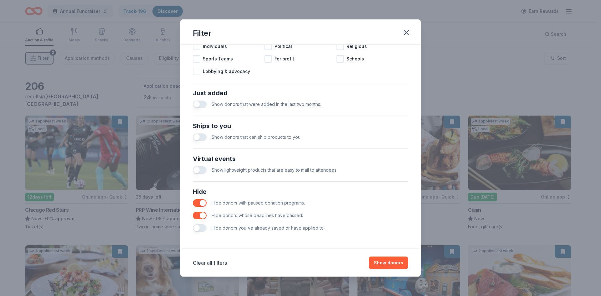
click at [200, 229] on button "button" at bounding box center [200, 228] width 14 height 8
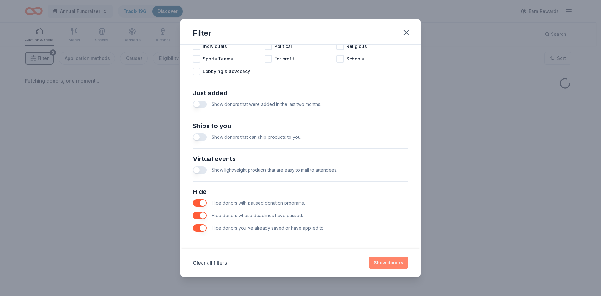
click at [382, 261] on button "Show donors" at bounding box center [388, 262] width 39 height 13
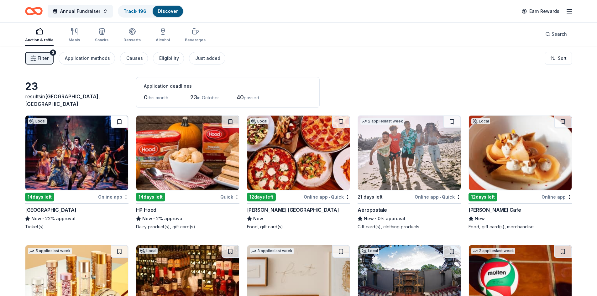
click at [119, 119] on button at bounding box center [120, 122] width 18 height 13
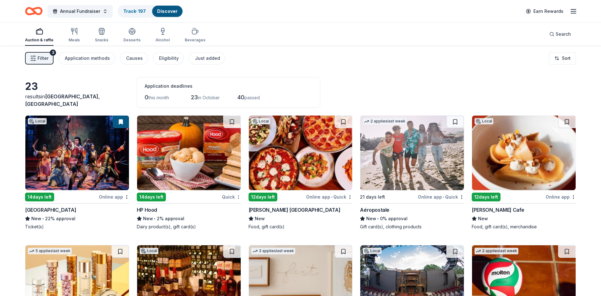
click at [236, 195] on html "Annual Fundraiser Track · 197 Discover Earn Rewards Auction & raffle Meals Snac…" at bounding box center [300, 148] width 601 height 296
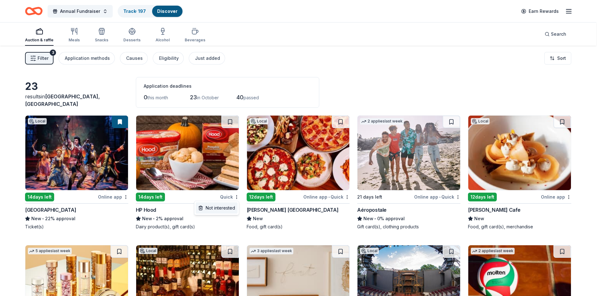
click at [218, 208] on div "Not interested" at bounding box center [217, 207] width 42 height 11
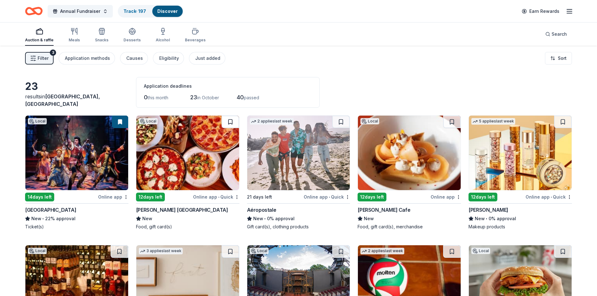
click at [230, 121] on button at bounding box center [230, 122] width 18 height 13
click at [230, 121] on button at bounding box center [231, 122] width 16 height 13
click at [231, 122] on button at bounding box center [231, 122] width 16 height 13
click at [168, 158] on img at bounding box center [187, 153] width 103 height 75
click at [270, 209] on div "Aéropostale" at bounding box center [261, 210] width 29 height 8
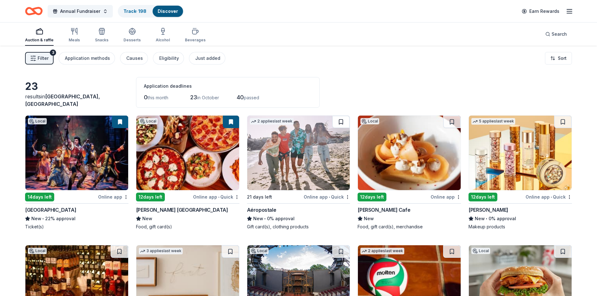
click at [341, 120] on button at bounding box center [341, 122] width 18 height 13
click at [452, 122] on button at bounding box center [452, 122] width 18 height 13
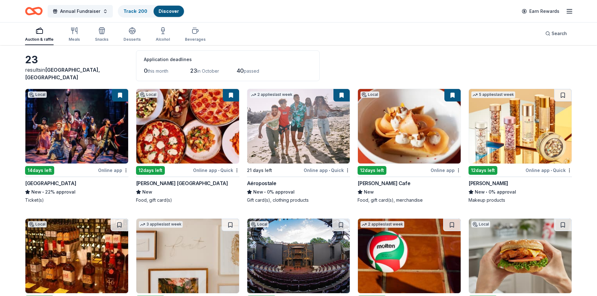
scroll to position [63, 0]
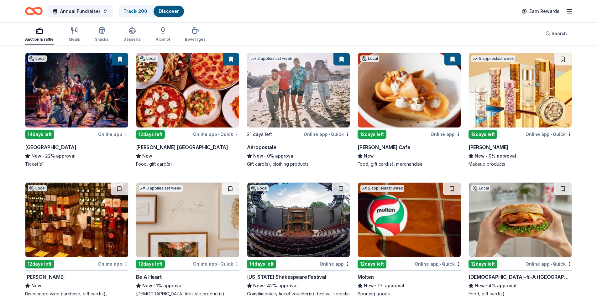
click at [488, 121] on img at bounding box center [519, 90] width 103 height 75
click at [565, 59] on button at bounding box center [563, 59] width 18 height 13
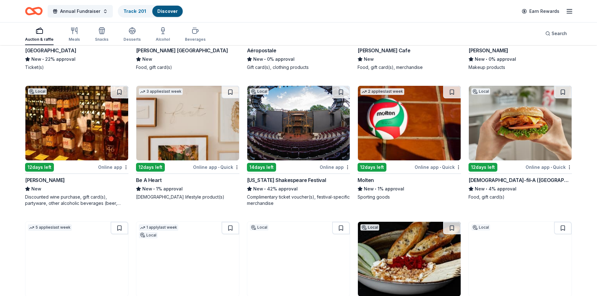
scroll to position [154, 0]
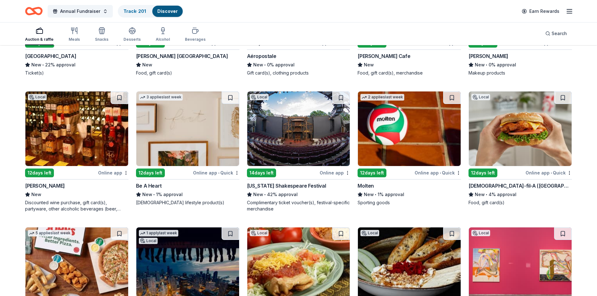
click at [79, 134] on img at bounding box center [76, 128] width 103 height 75
click at [118, 95] on button at bounding box center [120, 97] width 18 height 13
click at [180, 149] on img at bounding box center [187, 128] width 103 height 75
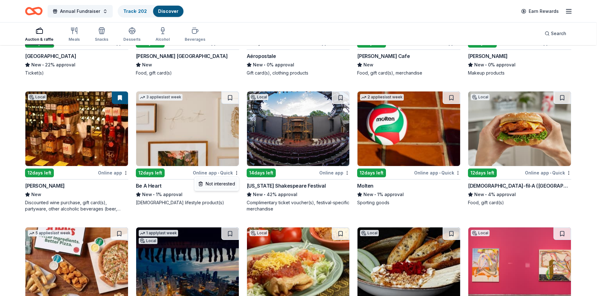
click at [230, 187] on div "Not interested" at bounding box center [217, 183] width 42 height 11
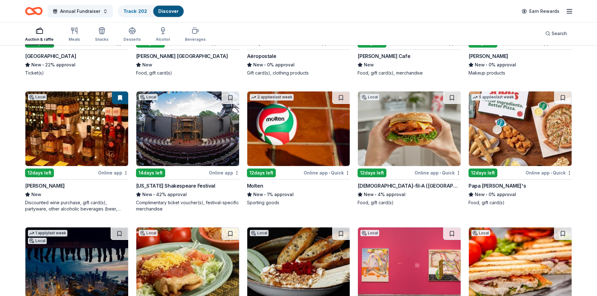
click at [170, 186] on div "Illinois Shakespeare Festival" at bounding box center [175, 186] width 79 height 8
click at [230, 95] on button at bounding box center [230, 97] width 18 height 13
click at [286, 143] on img at bounding box center [298, 128] width 103 height 75
click at [340, 96] on button at bounding box center [341, 97] width 18 height 13
click at [385, 184] on div "Chick-fil-A (Schaumburg)" at bounding box center [408, 186] width 103 height 8
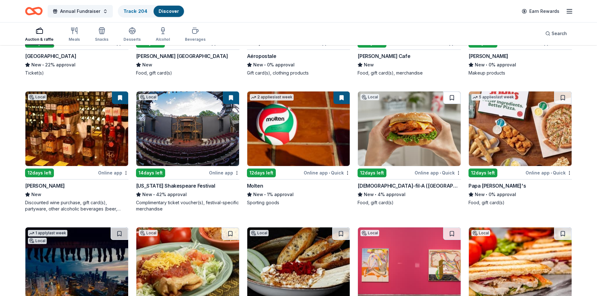
click at [451, 96] on button at bounding box center [452, 97] width 18 height 13
click at [533, 149] on img at bounding box center [519, 128] width 103 height 75
click at [560, 98] on button at bounding box center [563, 97] width 18 height 13
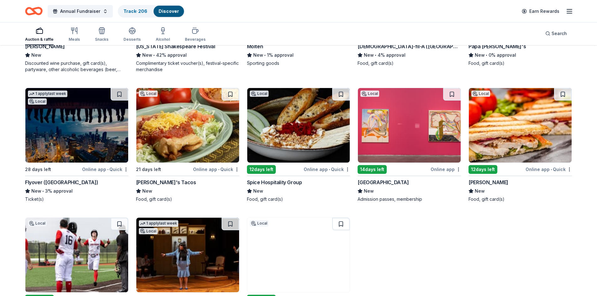
scroll to position [279, 0]
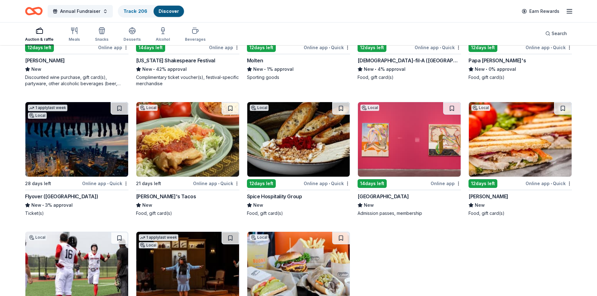
click at [89, 150] on img at bounding box center [76, 139] width 103 height 75
click at [120, 108] on button at bounding box center [120, 108] width 18 height 13
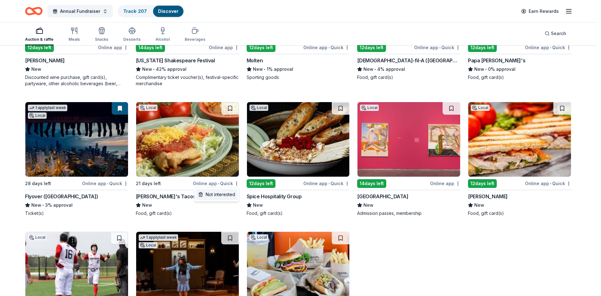
click at [230, 195] on div "Not interested" at bounding box center [217, 194] width 42 height 11
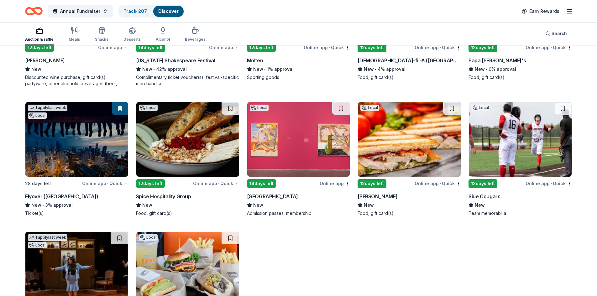
click at [166, 196] on div "Spice Hospitality Group" at bounding box center [163, 197] width 55 height 8
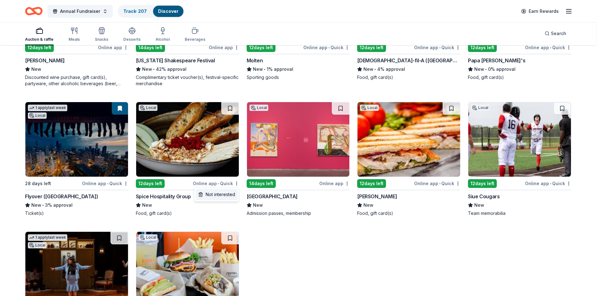
click at [227, 193] on div "Not interested" at bounding box center [217, 194] width 42 height 11
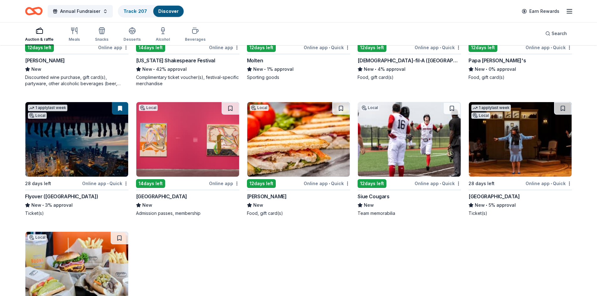
click at [187, 194] on div "Museum of Contemporary Art Chicago" at bounding box center [161, 197] width 51 height 8
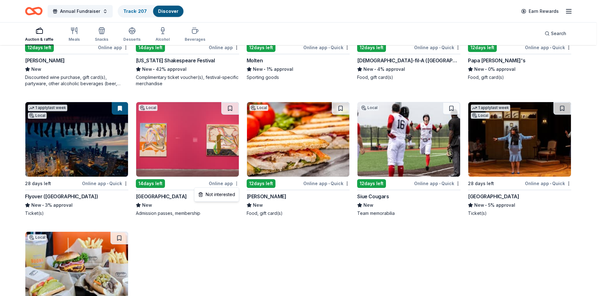
click at [231, 195] on div "Not interested" at bounding box center [217, 194] width 42 height 11
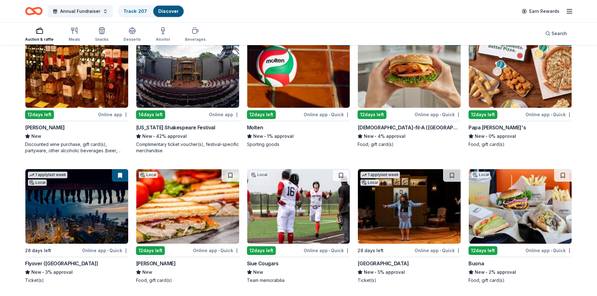
scroll to position [212, 0]
click at [158, 262] on div "Augustino's" at bounding box center [156, 264] width 40 height 8
click at [230, 175] on button at bounding box center [230, 175] width 18 height 13
click at [291, 210] on img at bounding box center [298, 206] width 103 height 75
click at [342, 176] on button at bounding box center [341, 175] width 18 height 13
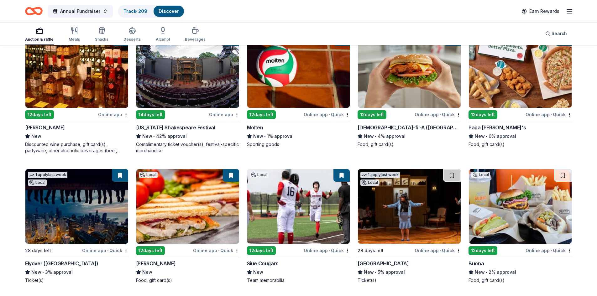
click at [402, 219] on img at bounding box center [409, 206] width 103 height 75
click at [451, 173] on button at bounding box center [452, 175] width 18 height 13
click at [497, 211] on img at bounding box center [519, 206] width 103 height 75
click at [565, 178] on button at bounding box center [563, 175] width 18 height 13
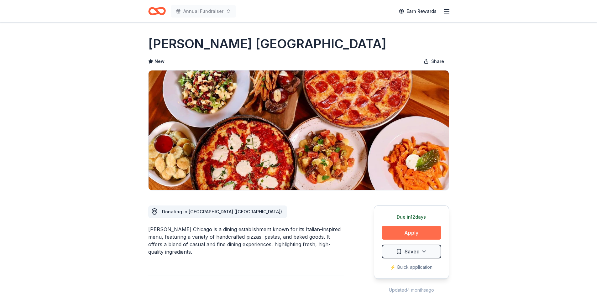
click at [415, 230] on button "Apply" at bounding box center [410, 233] width 59 height 14
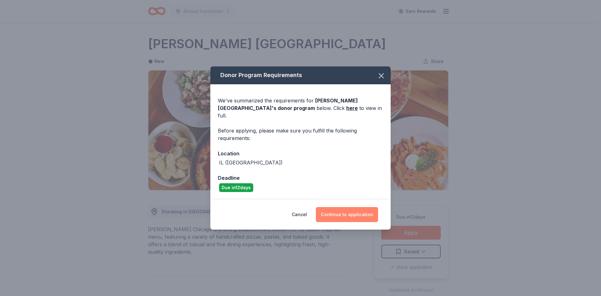
click at [349, 212] on button "Continue to application" at bounding box center [347, 214] width 62 height 15
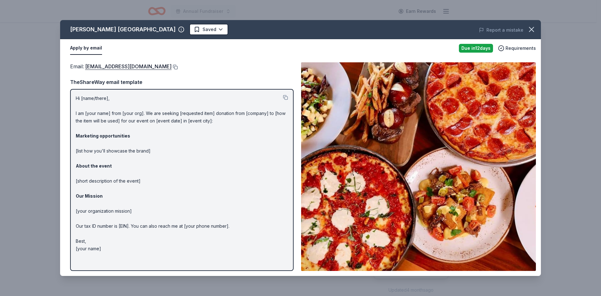
click at [172, 67] on button at bounding box center [175, 67] width 6 height 5
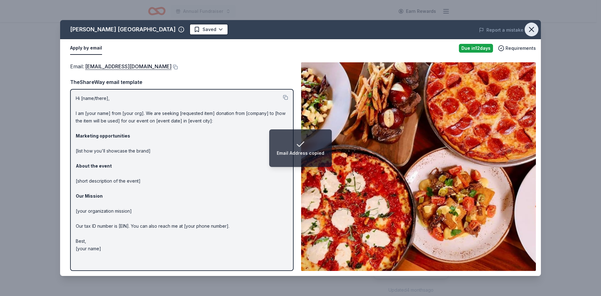
click at [535, 31] on icon "button" at bounding box center [531, 29] width 9 height 9
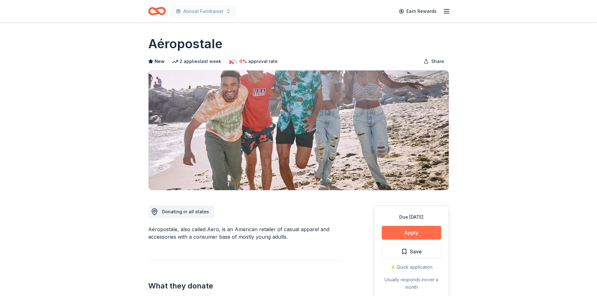
click at [425, 233] on button "Apply" at bounding box center [410, 233] width 59 height 14
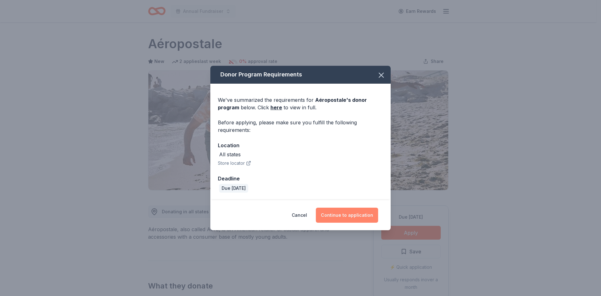
click at [350, 219] on button "Continue to application" at bounding box center [347, 215] width 62 height 15
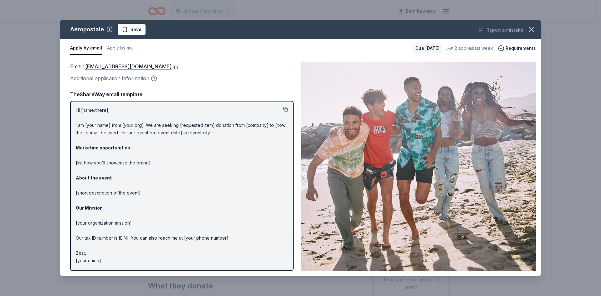
click at [178, 67] on button at bounding box center [175, 67] width 6 height 5
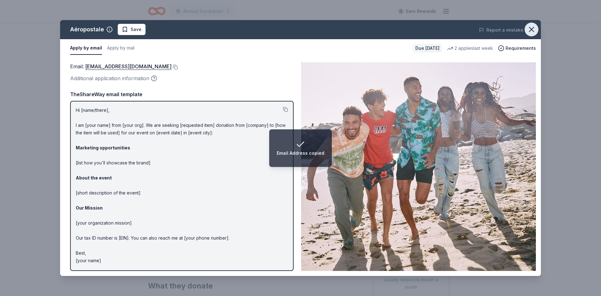
click at [533, 28] on icon "button" at bounding box center [531, 29] width 9 height 9
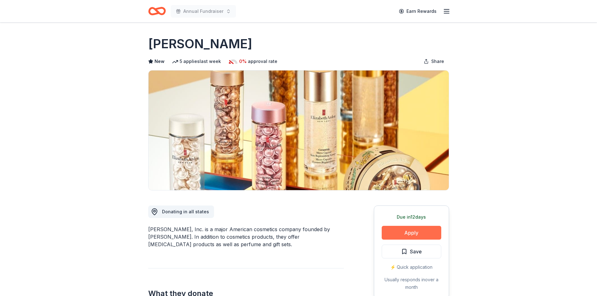
click at [392, 228] on button "Apply" at bounding box center [410, 233] width 59 height 14
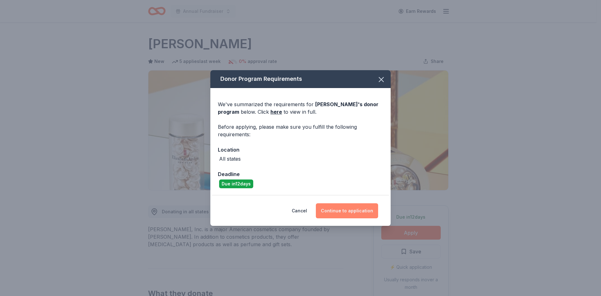
click at [349, 212] on button "Continue to application" at bounding box center [347, 210] width 62 height 15
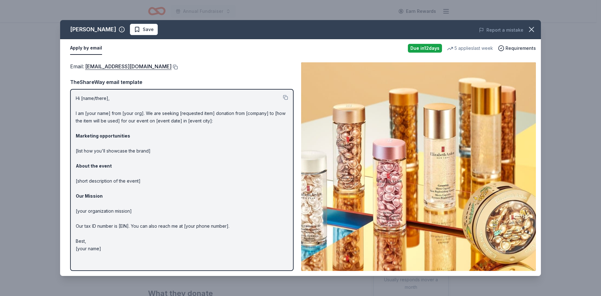
click at [176, 67] on button at bounding box center [175, 67] width 6 height 5
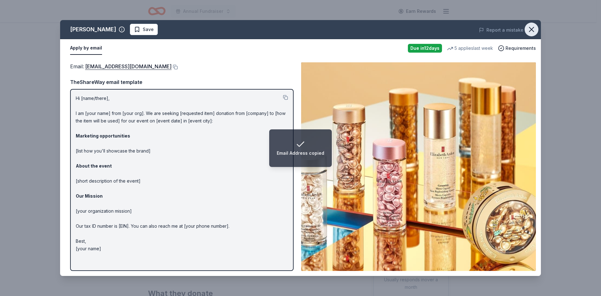
click at [535, 29] on icon "button" at bounding box center [531, 29] width 9 height 9
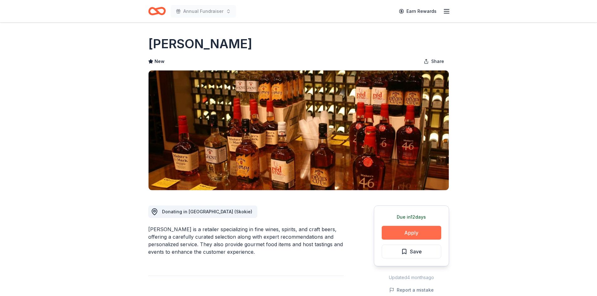
click at [406, 234] on button "Apply" at bounding box center [410, 233] width 59 height 14
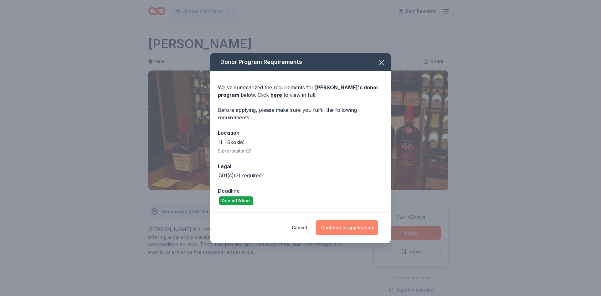
click at [344, 221] on button "Continue to application" at bounding box center [347, 227] width 62 height 15
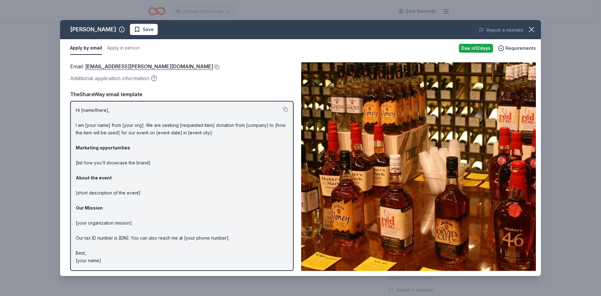
click at [213, 67] on button at bounding box center [216, 67] width 6 height 5
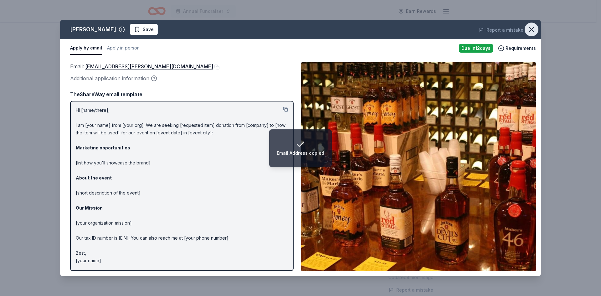
click at [533, 27] on icon "button" at bounding box center [531, 29] width 9 height 9
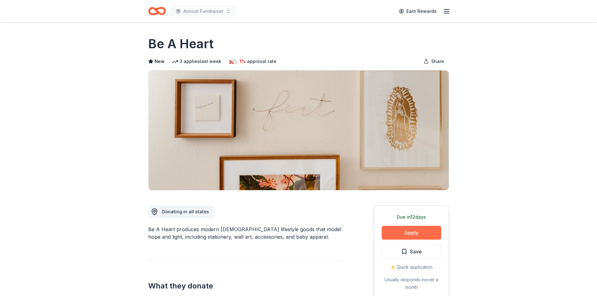
click at [426, 234] on button "Apply" at bounding box center [410, 233] width 59 height 14
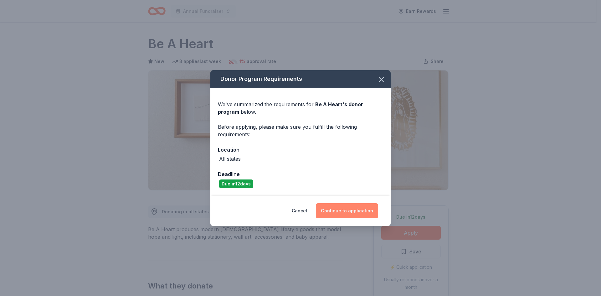
click at [357, 211] on button "Continue to application" at bounding box center [347, 210] width 62 height 15
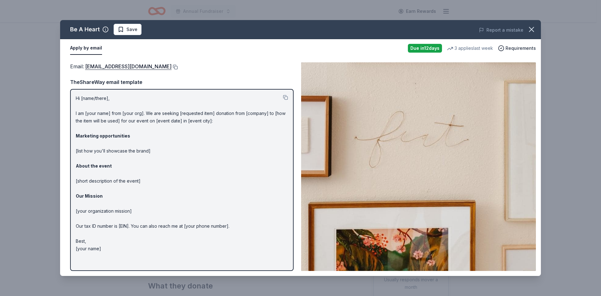
click at [172, 67] on button at bounding box center [175, 67] width 6 height 5
click at [528, 28] on icon "button" at bounding box center [531, 29] width 9 height 9
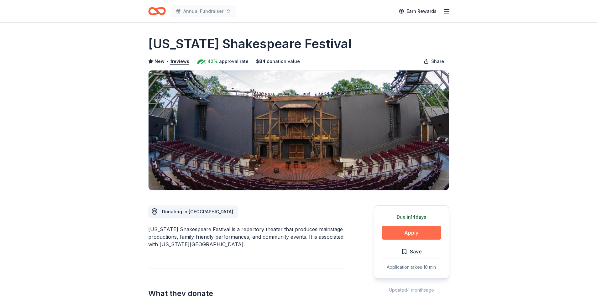
click at [416, 234] on button "Apply" at bounding box center [410, 233] width 59 height 14
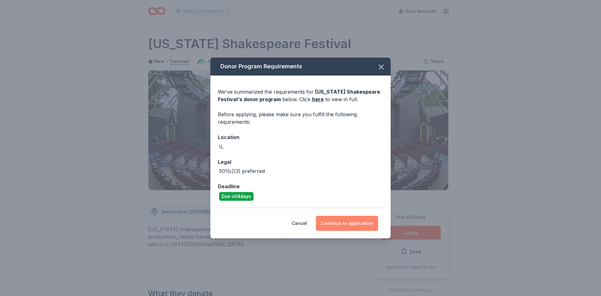
click at [355, 224] on button "Continue to application" at bounding box center [347, 223] width 62 height 15
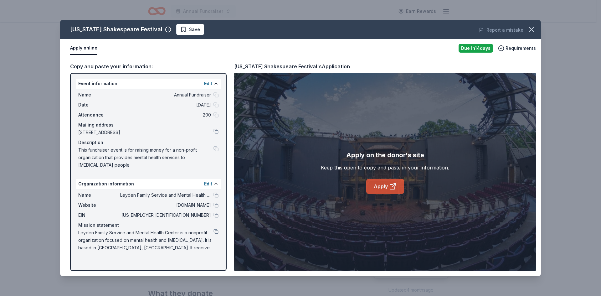
click at [377, 187] on link "Apply" at bounding box center [385, 186] width 38 height 15
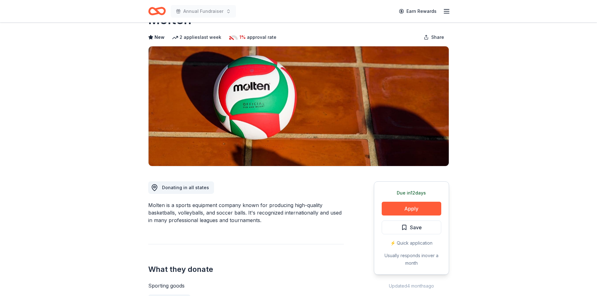
scroll to position [94, 0]
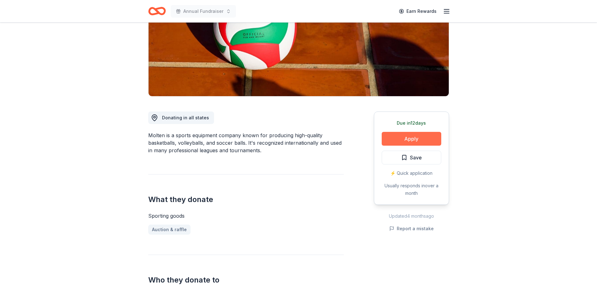
click at [402, 137] on button "Apply" at bounding box center [410, 139] width 59 height 14
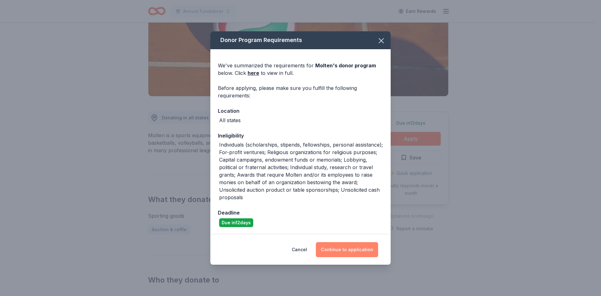
click at [345, 250] on button "Continue to application" at bounding box center [347, 249] width 62 height 15
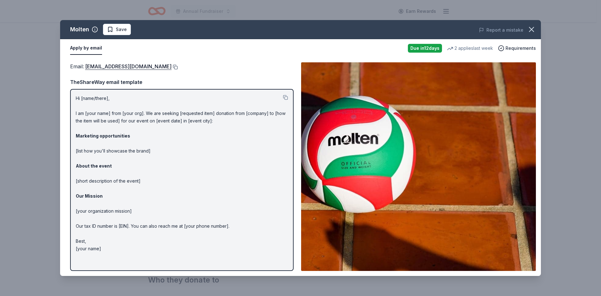
click at [172, 66] on button at bounding box center [175, 67] width 6 height 5
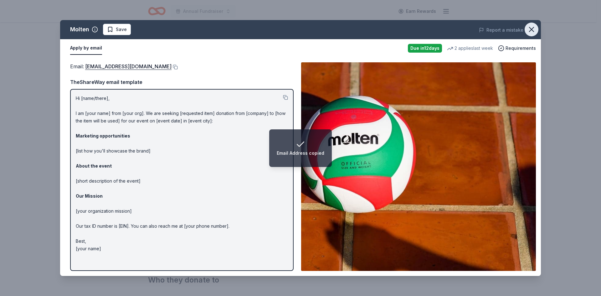
click at [531, 25] on icon "button" at bounding box center [531, 29] width 9 height 9
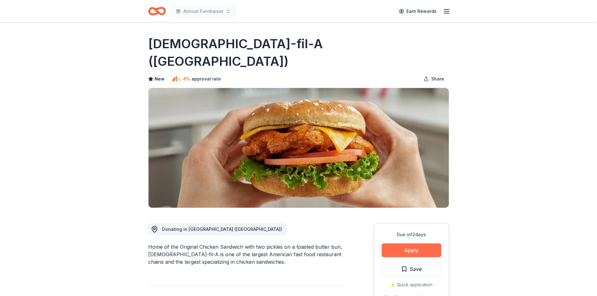
click at [426, 243] on button "Apply" at bounding box center [410, 250] width 59 height 14
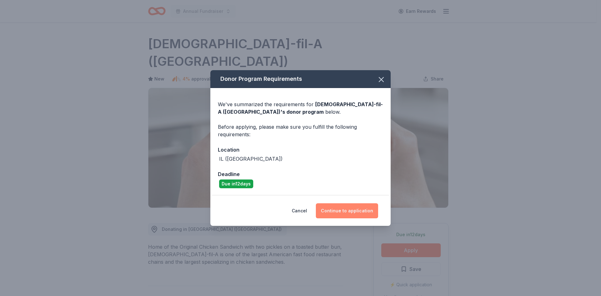
click at [335, 208] on button "Continue to application" at bounding box center [347, 210] width 62 height 15
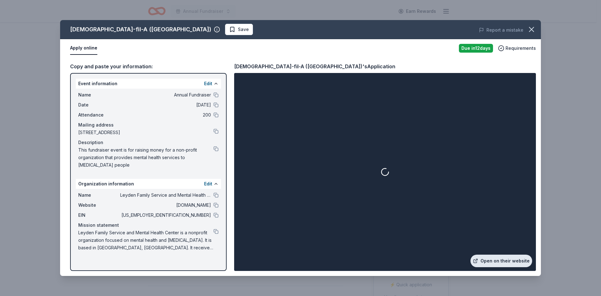
click at [498, 255] on link "Open on their website" at bounding box center [502, 261] width 62 height 13
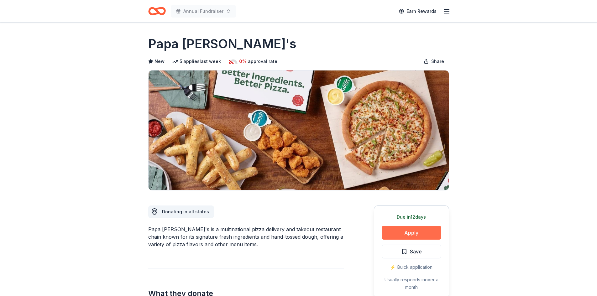
click at [408, 234] on button "Apply" at bounding box center [410, 233] width 59 height 14
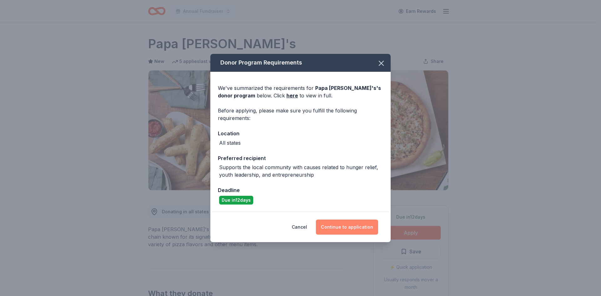
click at [355, 225] on button "Continue to application" at bounding box center [347, 227] width 62 height 15
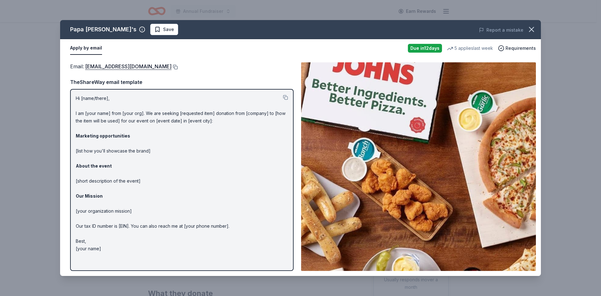
click at [172, 67] on button at bounding box center [175, 67] width 6 height 5
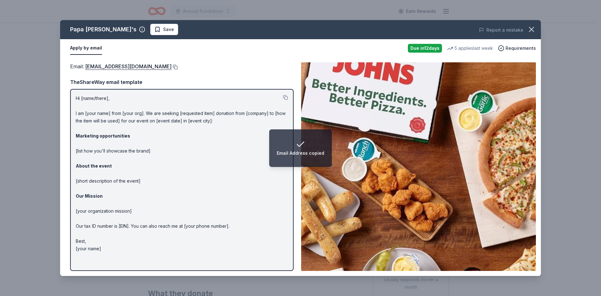
click at [172, 67] on button at bounding box center [175, 67] width 6 height 5
click at [535, 30] on icon "button" at bounding box center [531, 29] width 9 height 9
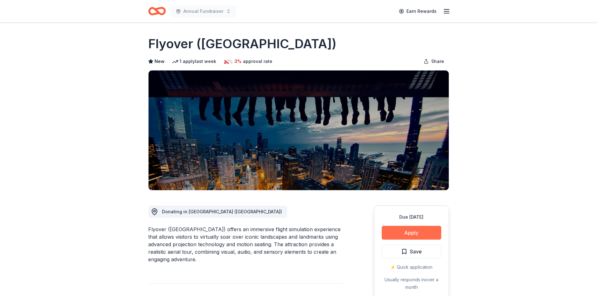
click at [400, 234] on button "Apply" at bounding box center [410, 233] width 59 height 14
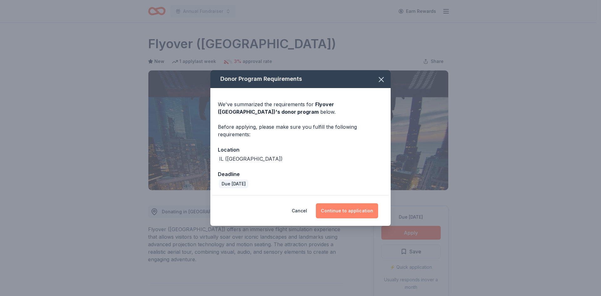
click at [356, 212] on button "Continue to application" at bounding box center [347, 210] width 62 height 15
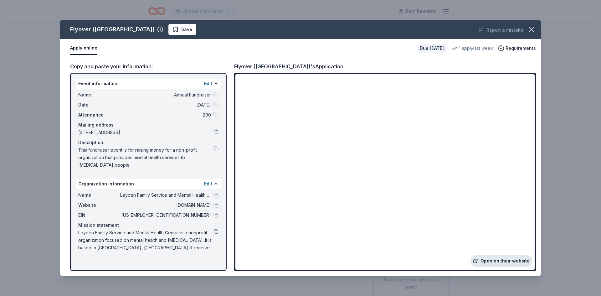
click at [514, 260] on link "Open on their website" at bounding box center [502, 261] width 62 height 13
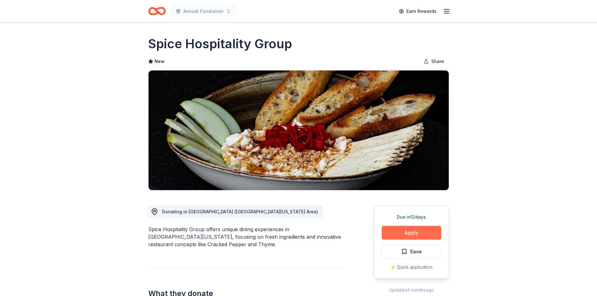
click at [422, 231] on button "Apply" at bounding box center [410, 233] width 59 height 14
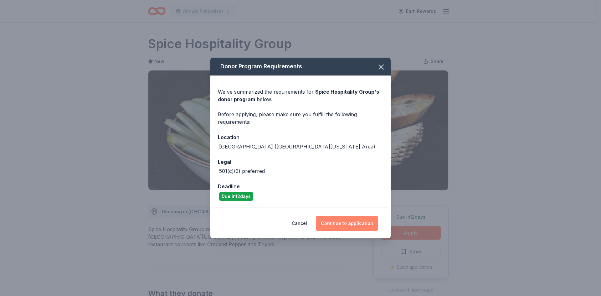
click at [370, 225] on button "Continue to application" at bounding box center [347, 223] width 62 height 15
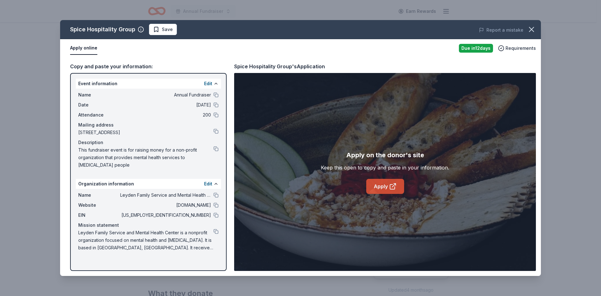
click at [393, 186] on icon at bounding box center [393, 187] width 8 height 8
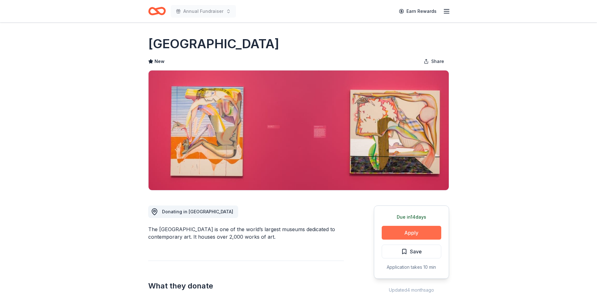
click at [429, 230] on button "Apply" at bounding box center [410, 233] width 59 height 14
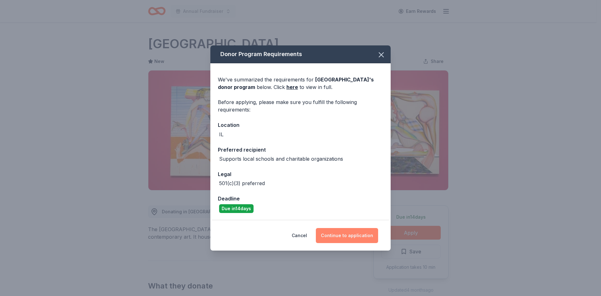
click at [355, 236] on button "Continue to application" at bounding box center [347, 235] width 62 height 15
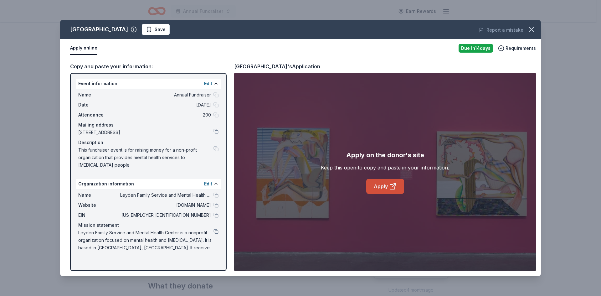
click at [379, 186] on link "Apply" at bounding box center [385, 186] width 38 height 15
click at [533, 26] on icon "button" at bounding box center [531, 29] width 9 height 9
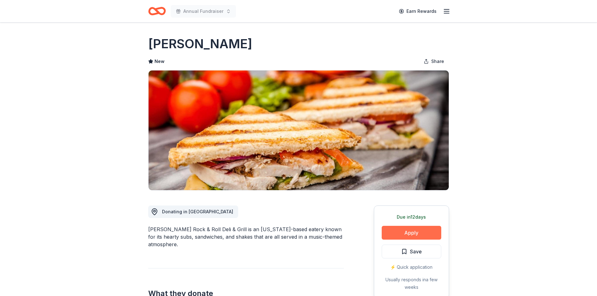
click at [412, 229] on button "Apply" at bounding box center [410, 233] width 59 height 14
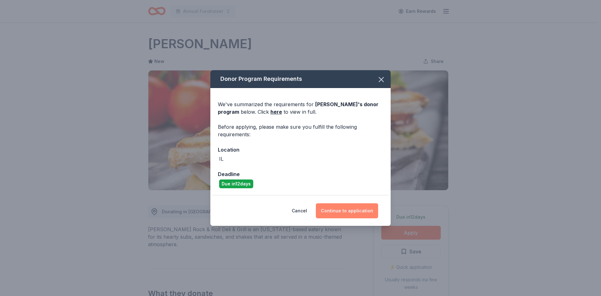
click at [357, 210] on button "Continue to application" at bounding box center [347, 210] width 62 height 15
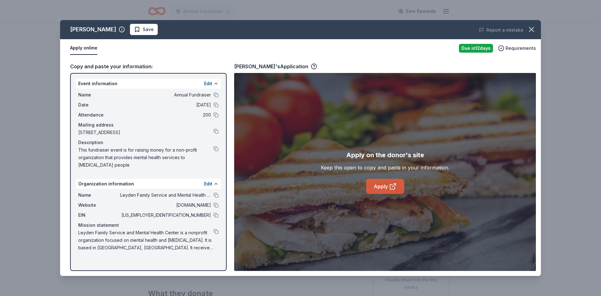
click at [385, 186] on link "Apply" at bounding box center [385, 186] width 38 height 15
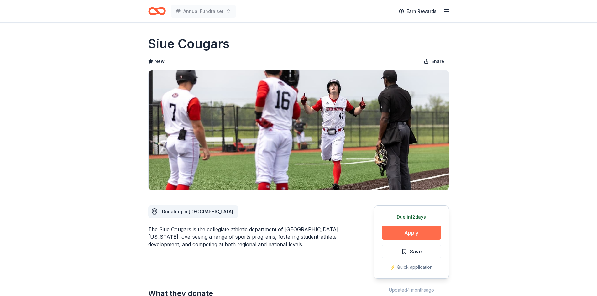
click at [407, 231] on button "Apply" at bounding box center [410, 233] width 59 height 14
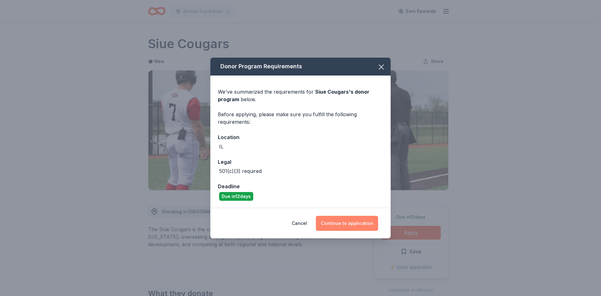
click at [340, 220] on button "Continue to application" at bounding box center [347, 223] width 62 height 15
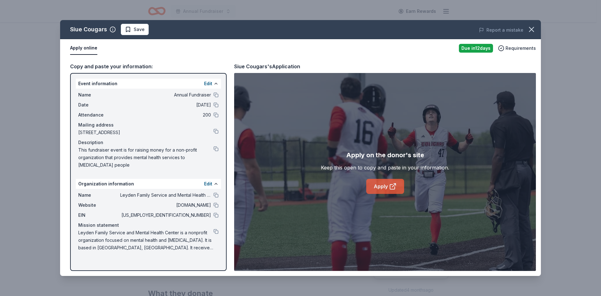
click at [385, 191] on link "Apply" at bounding box center [385, 186] width 38 height 15
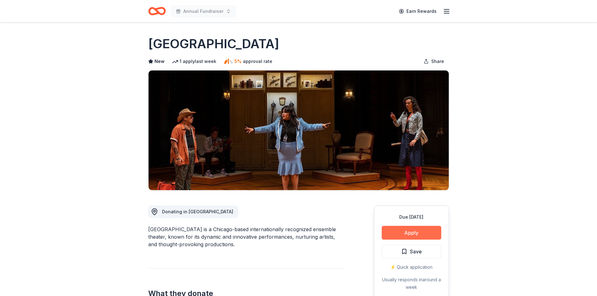
click at [411, 232] on button "Apply" at bounding box center [410, 233] width 59 height 14
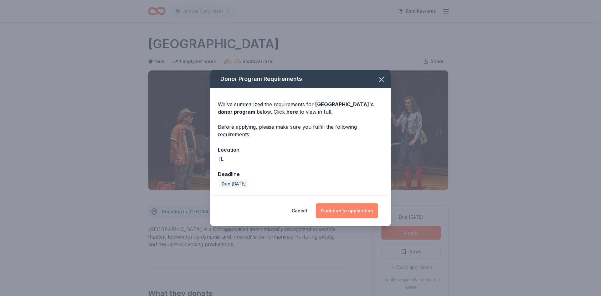
click at [336, 206] on button "Continue to application" at bounding box center [347, 210] width 62 height 15
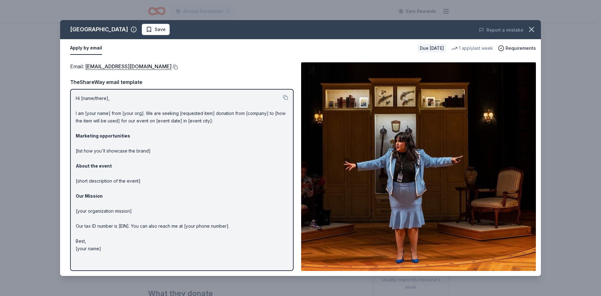
click at [172, 68] on button at bounding box center [175, 67] width 6 height 5
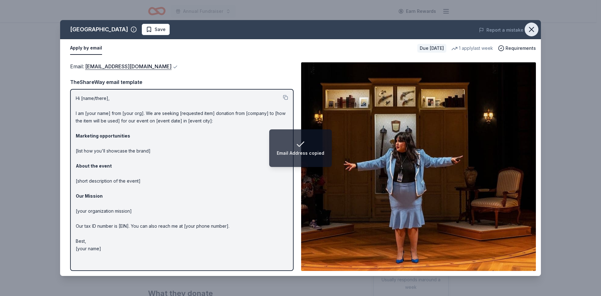
click at [533, 30] on icon "button" at bounding box center [532, 29] width 4 height 4
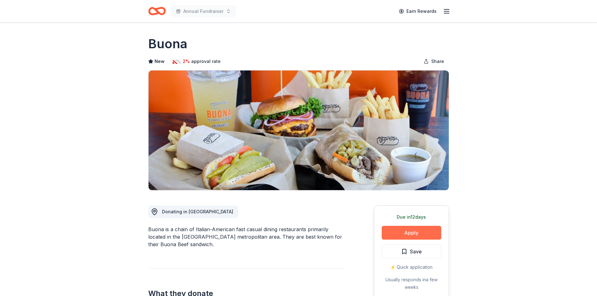
click at [416, 227] on button "Apply" at bounding box center [410, 233] width 59 height 14
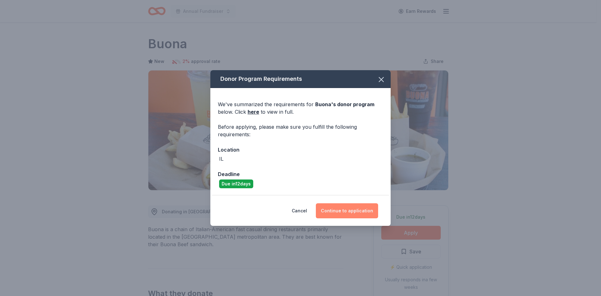
click at [365, 208] on button "Continue to application" at bounding box center [347, 210] width 62 height 15
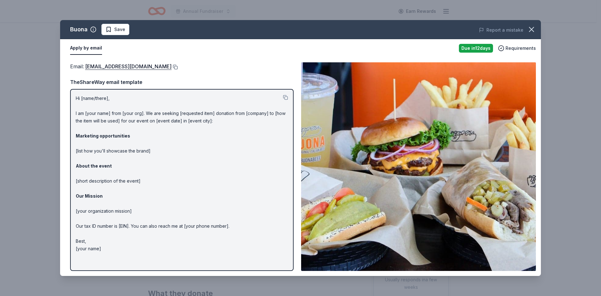
click at [172, 67] on button at bounding box center [175, 67] width 6 height 5
click at [532, 28] on icon "button" at bounding box center [532, 29] width 4 height 4
